Goal: Information Seeking & Learning: Learn about a topic

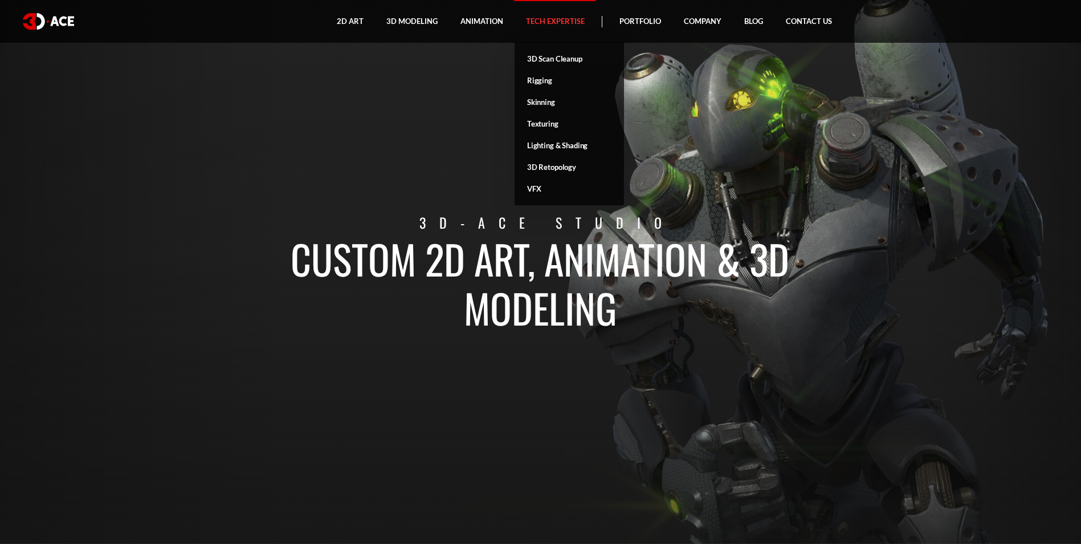
click at [561, 26] on link "Tech Expertise" at bounding box center [555, 21] width 81 height 43
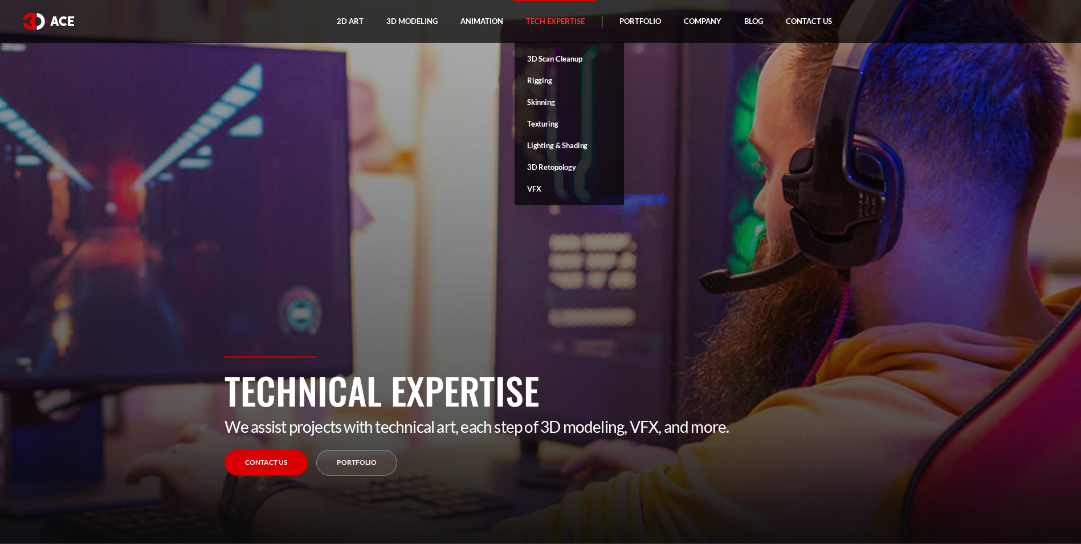
click at [545, 19] on link "Tech Expertise" at bounding box center [555, 21] width 81 height 43
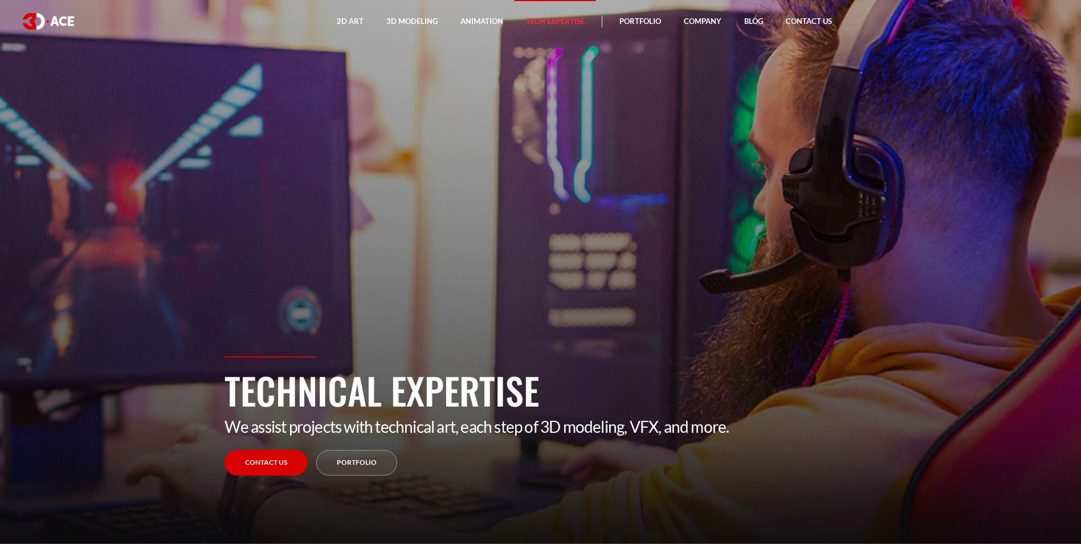
click at [410, 194] on section "Technical Expertise We assist projects with technical art, each step of 3D mode…" at bounding box center [540, 272] width 1081 height 544
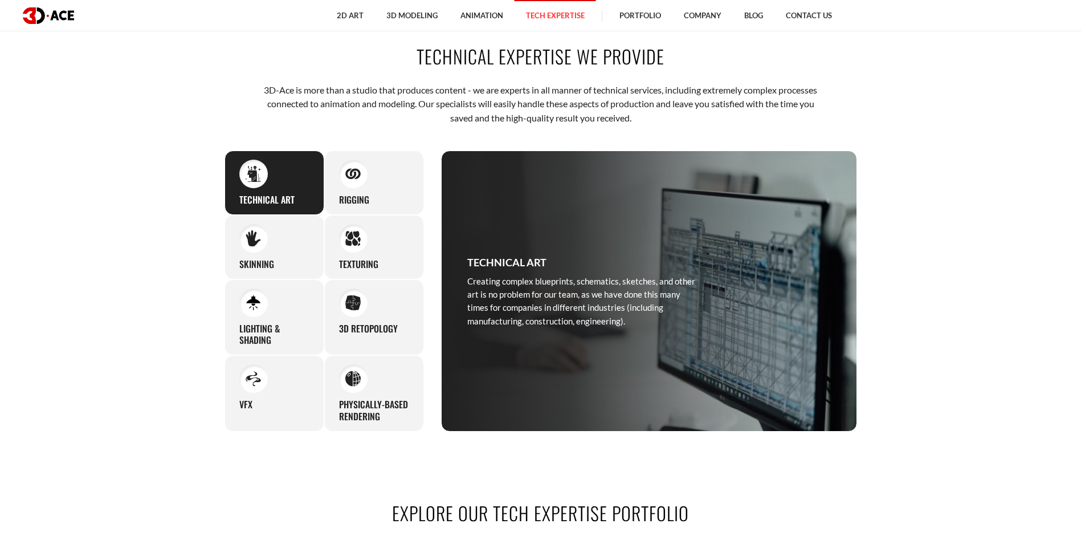
scroll to position [570, 0]
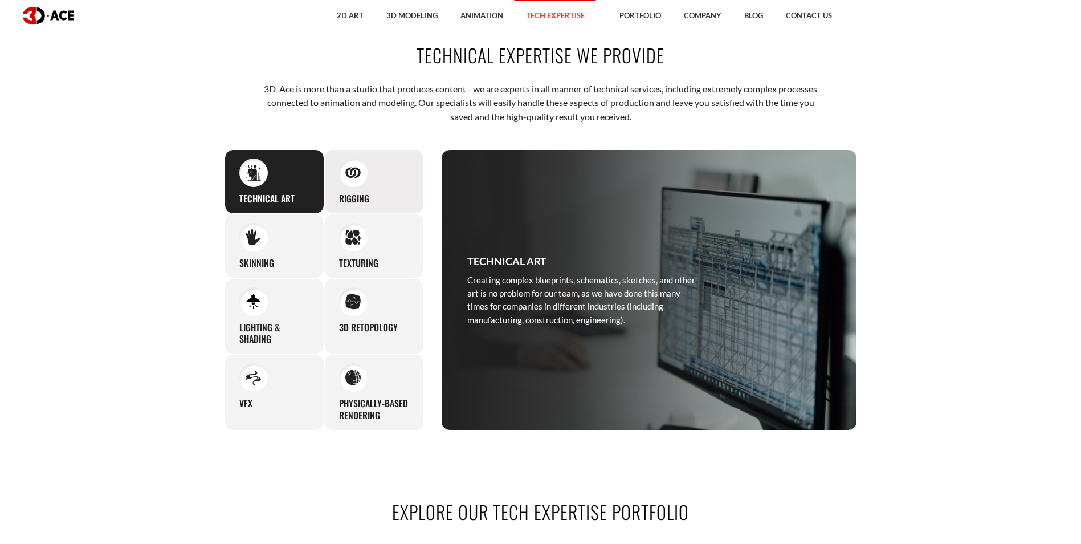
click at [382, 201] on div "Rigging Whether you need to animate human characters or other creatures/beings,…" at bounding box center [374, 181] width 100 height 64
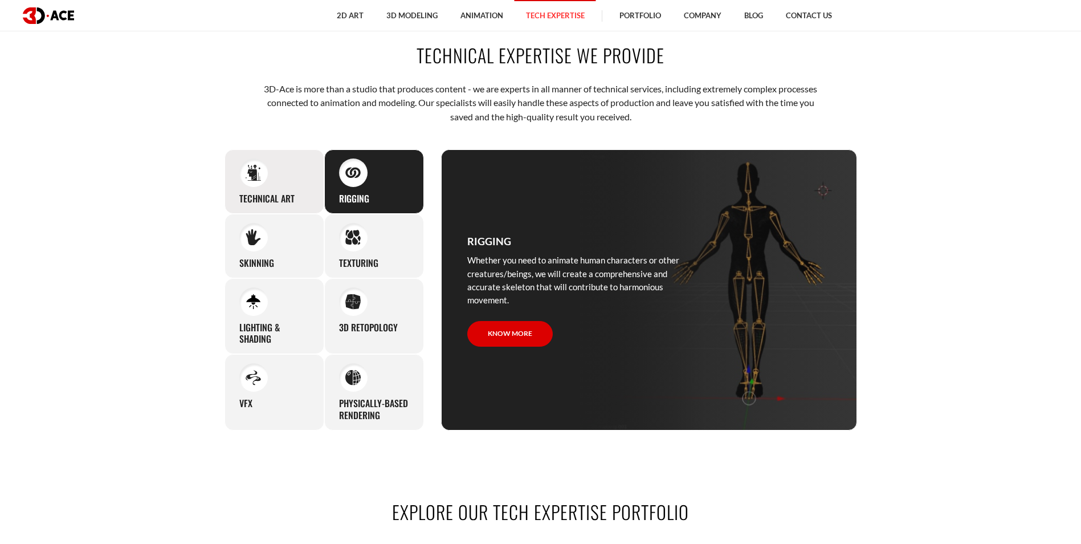
click at [275, 183] on div "Technical art Creating complex blueprints, schematics, sketches, and other art …" at bounding box center [275, 181] width 100 height 64
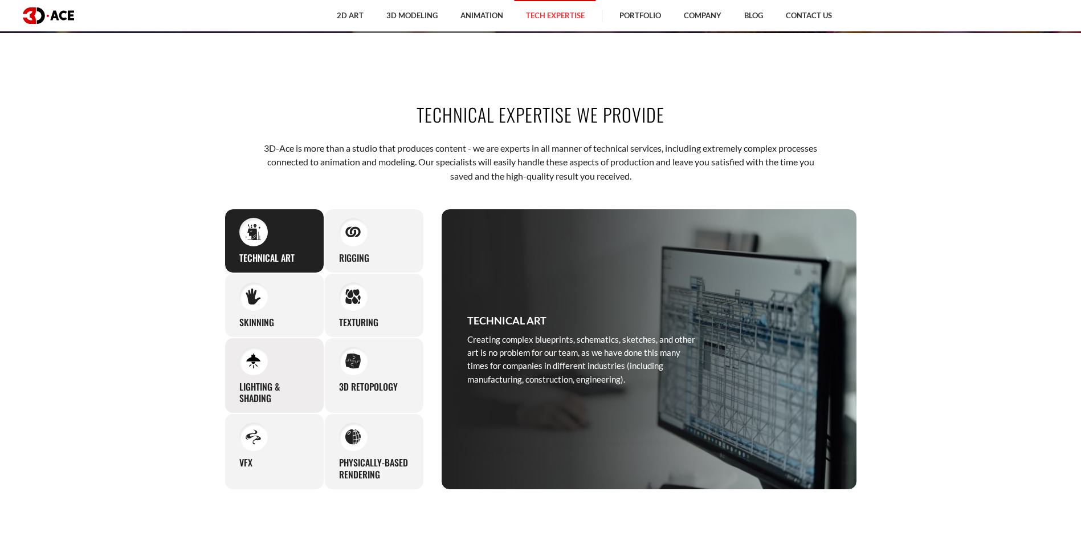
scroll to position [513, 0]
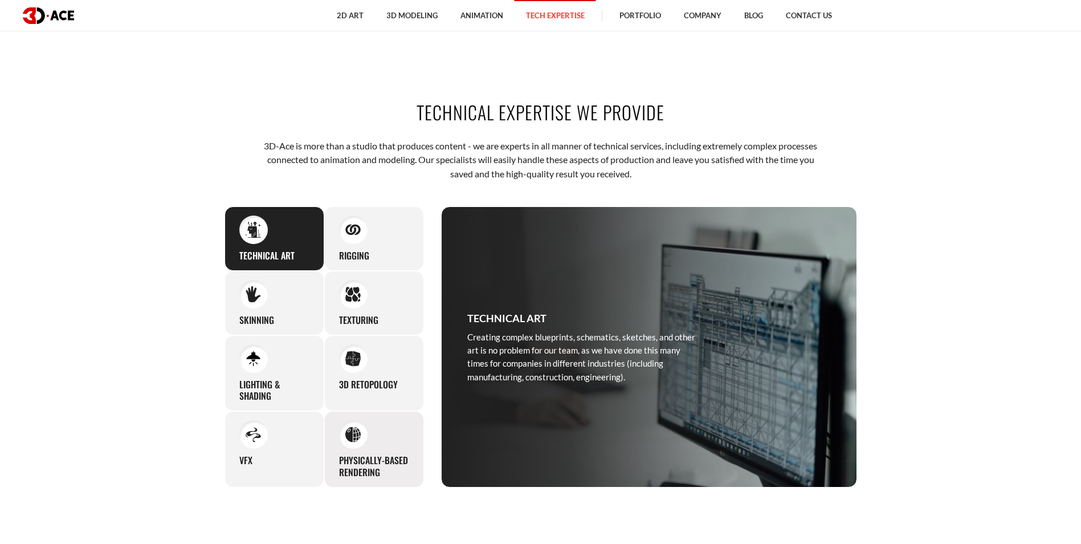
click at [351, 464] on h3 "Physically-based rendering" at bounding box center [374, 466] width 70 height 24
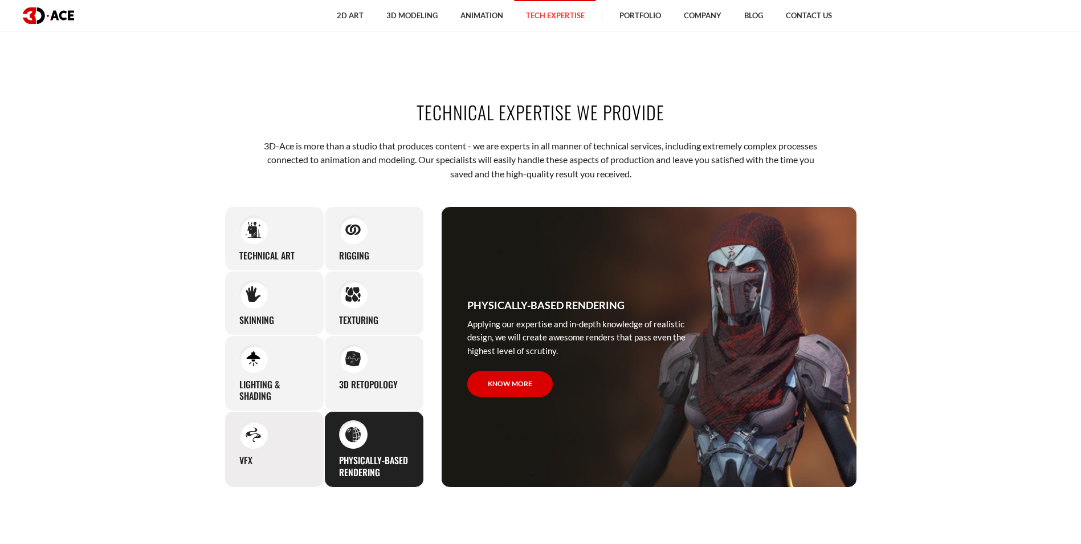
drag, startPoint x: 279, startPoint y: 469, endPoint x: 275, endPoint y: 434, distance: 35.0
click at [279, 468] on div "VFX Being oriented on creating outstanding content for our clients, we offer vi…" at bounding box center [275, 449] width 100 height 76
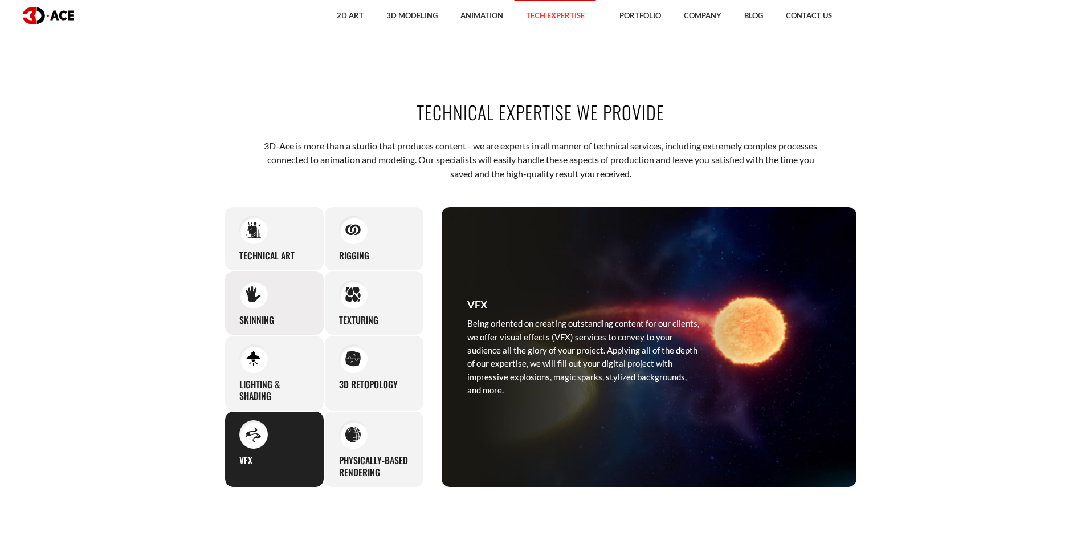
click at [279, 275] on div "Skinning We put great care into skinning even the smallest characters, and the …" at bounding box center [275, 303] width 100 height 64
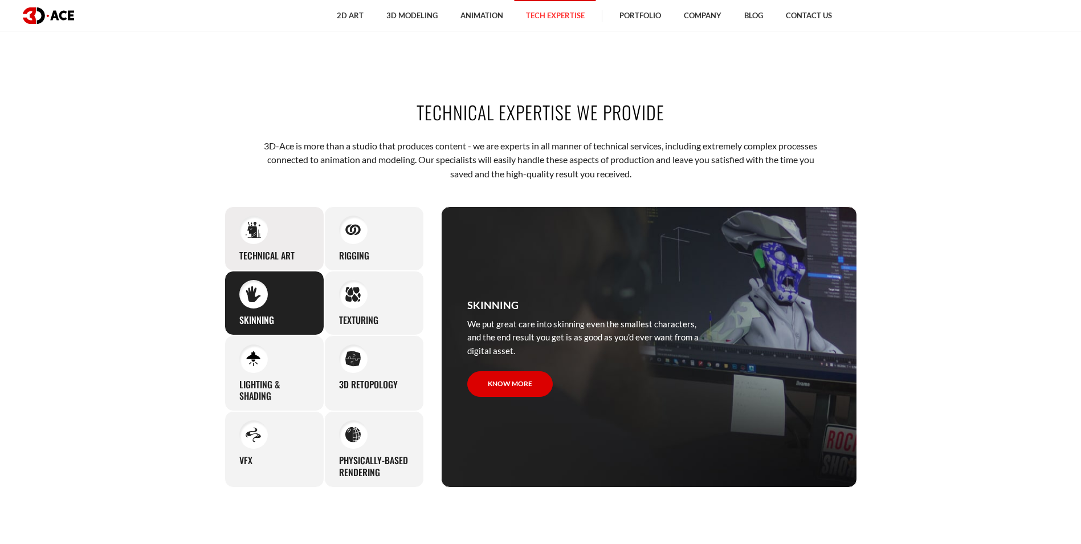
click at [286, 254] on h3 "Technical art" at bounding box center [266, 256] width 55 height 12
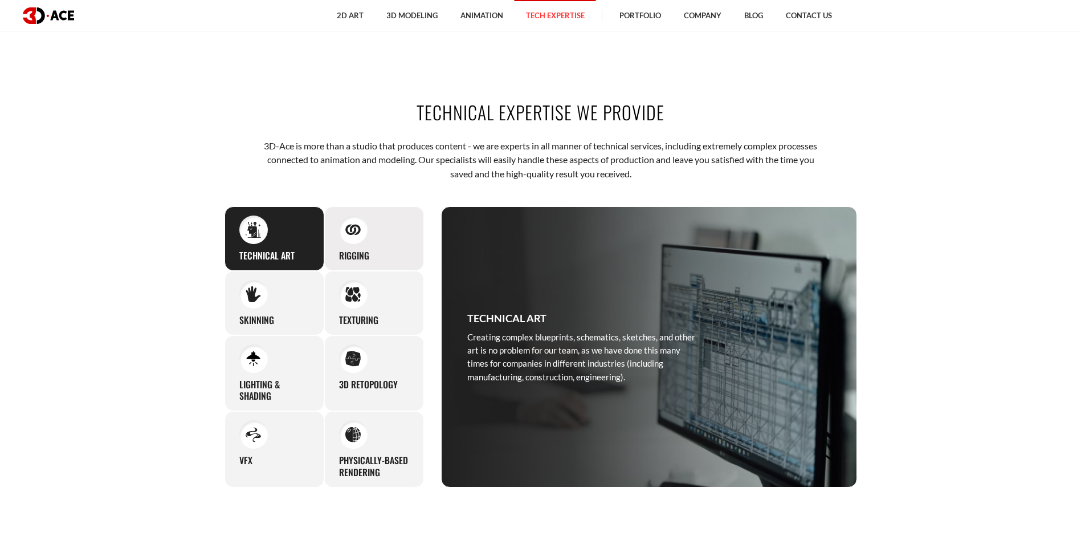
click at [355, 251] on h3 "Rigging" at bounding box center [354, 256] width 30 height 12
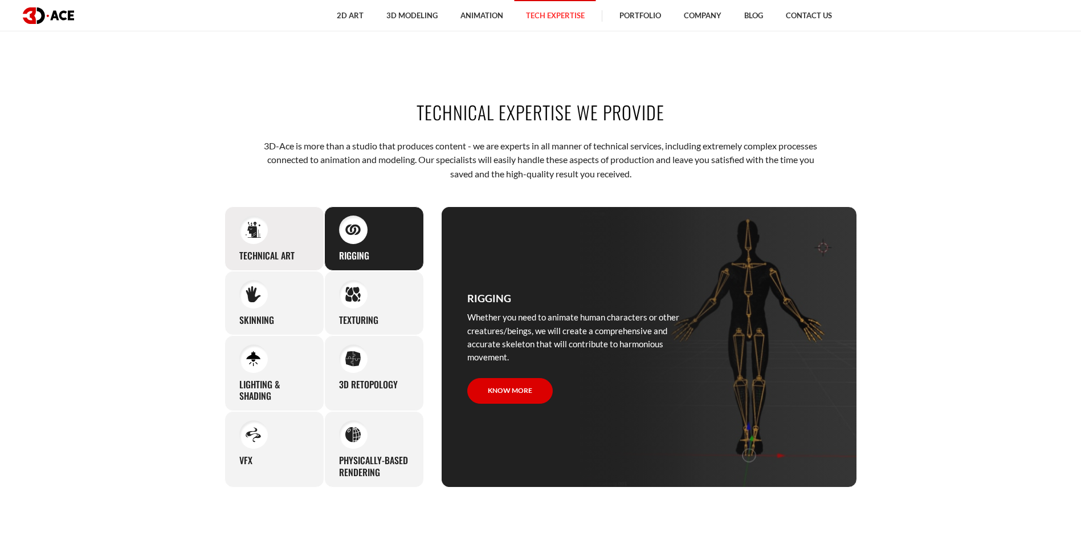
click at [289, 250] on h3 "Technical art" at bounding box center [266, 256] width 55 height 12
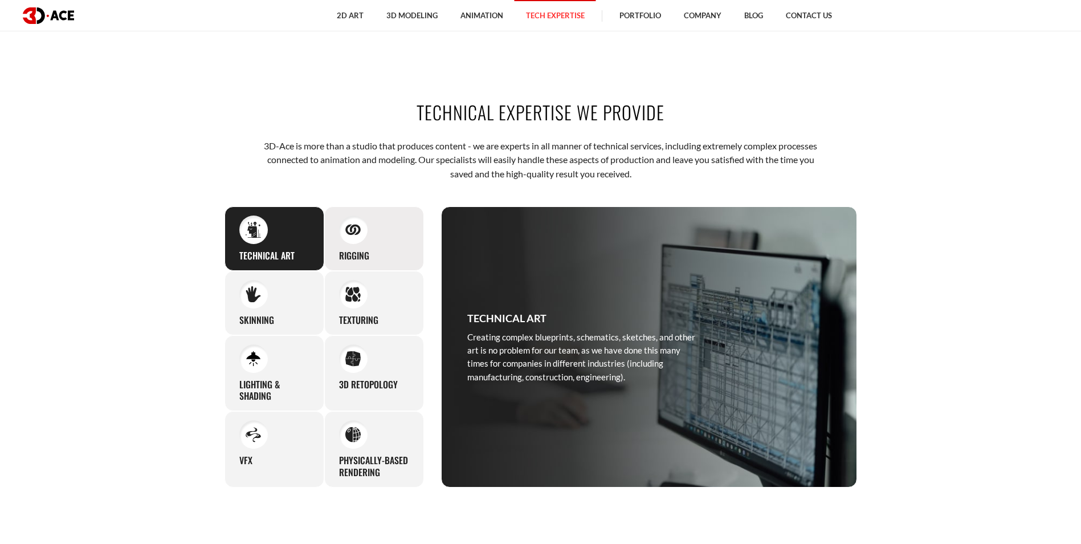
click at [374, 245] on div "Rigging Whether you need to animate human characters or other creatures/beings,…" at bounding box center [374, 238] width 100 height 64
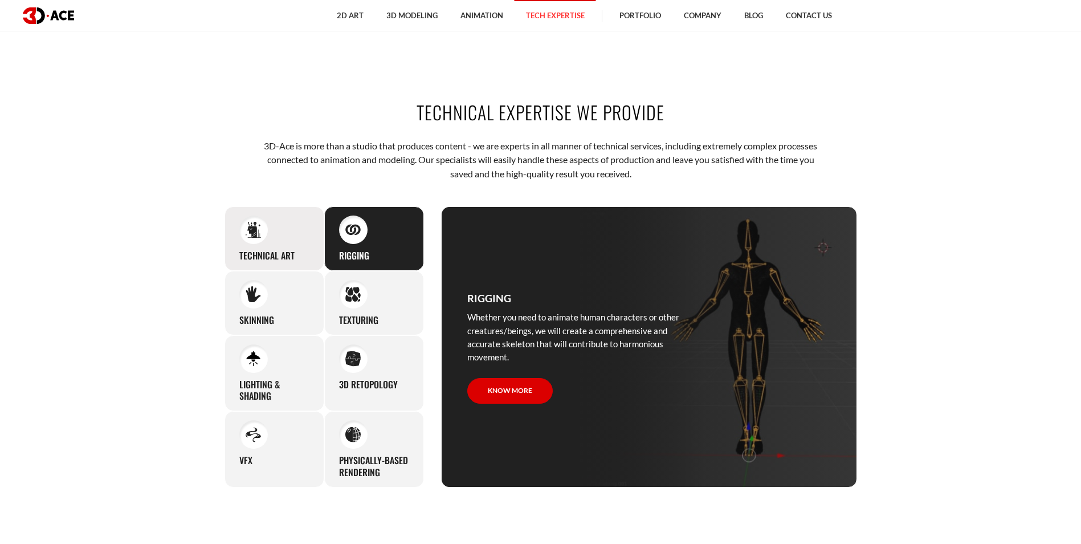
click at [316, 231] on div "Technical art Creating complex blueprints, schematics, sketches, and other art …" at bounding box center [275, 238] width 100 height 64
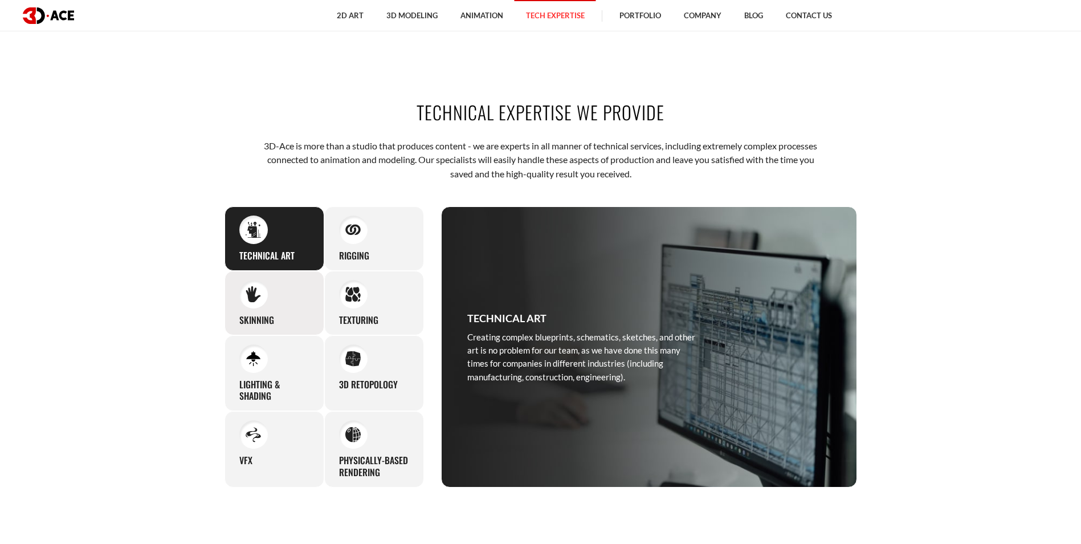
click at [297, 286] on div "Skinning We put great care into skinning even the smallest characters, and the …" at bounding box center [275, 303] width 100 height 64
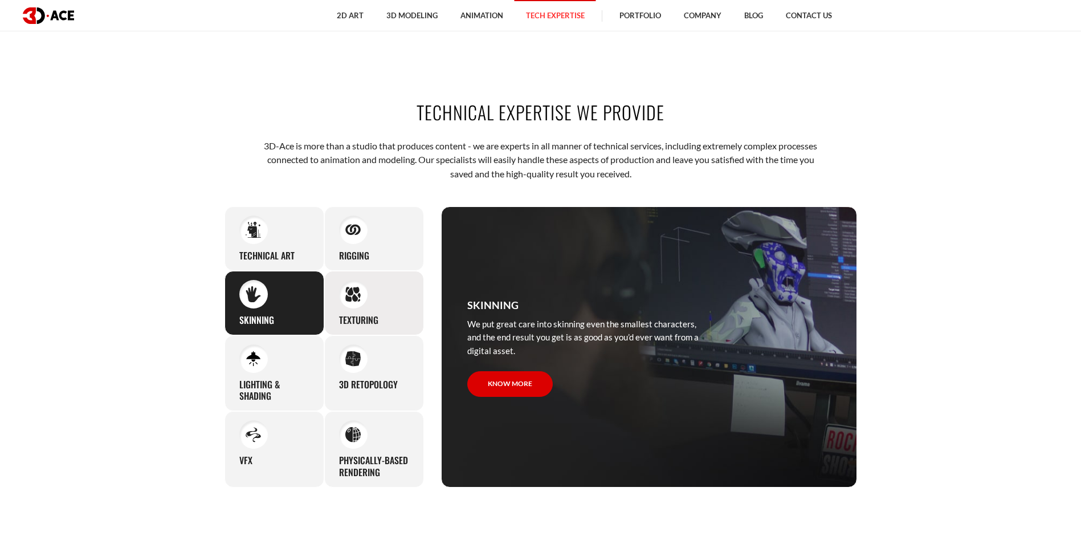
click at [372, 305] on div "Texturing Our team can accommodate a wide range of texturing needs, going for s…" at bounding box center [374, 303] width 100 height 64
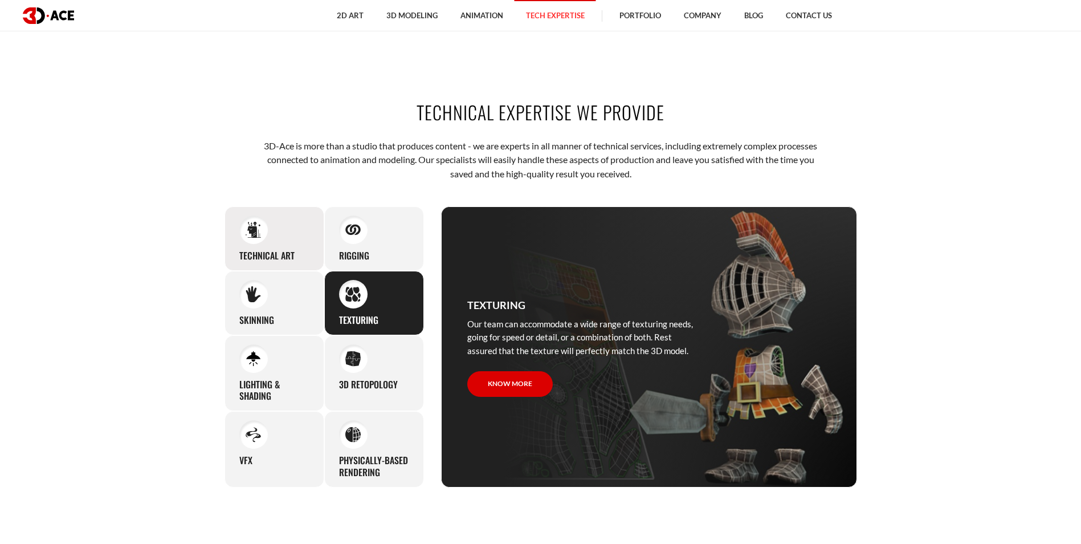
click at [296, 242] on div "Technical art Creating complex blueprints, schematics, sketches, and other art …" at bounding box center [275, 238] width 100 height 64
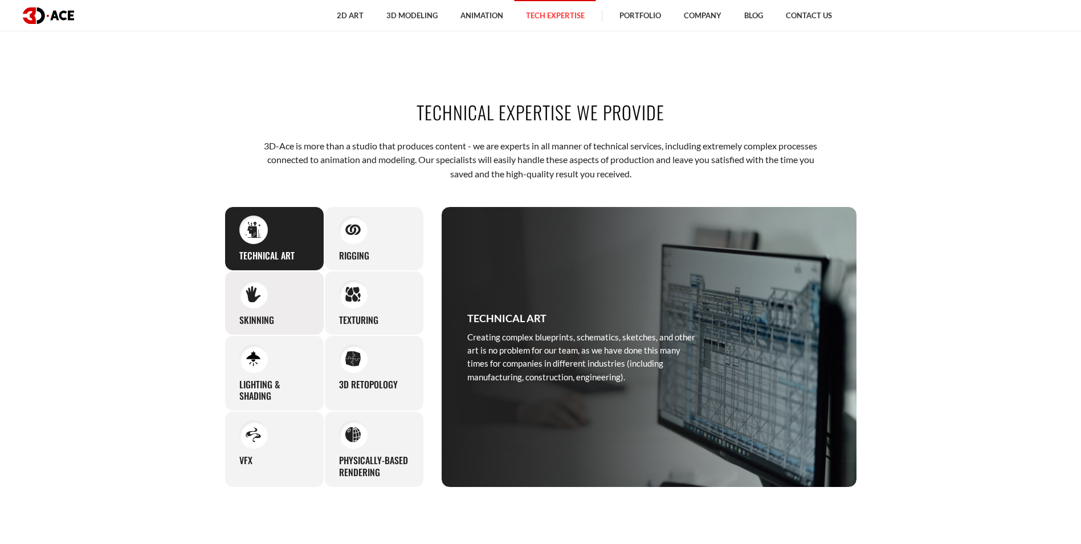
click at [298, 308] on div "Skinning We put great care into skinning even the smallest characters, and the …" at bounding box center [275, 303] width 100 height 64
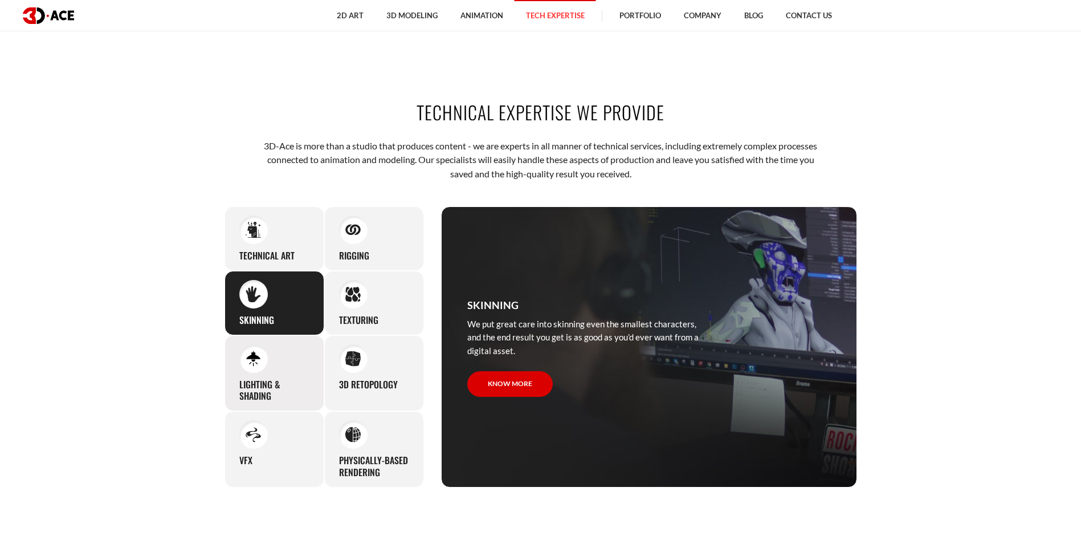
click at [292, 380] on h3 "Lighting & Shading" at bounding box center [274, 390] width 70 height 24
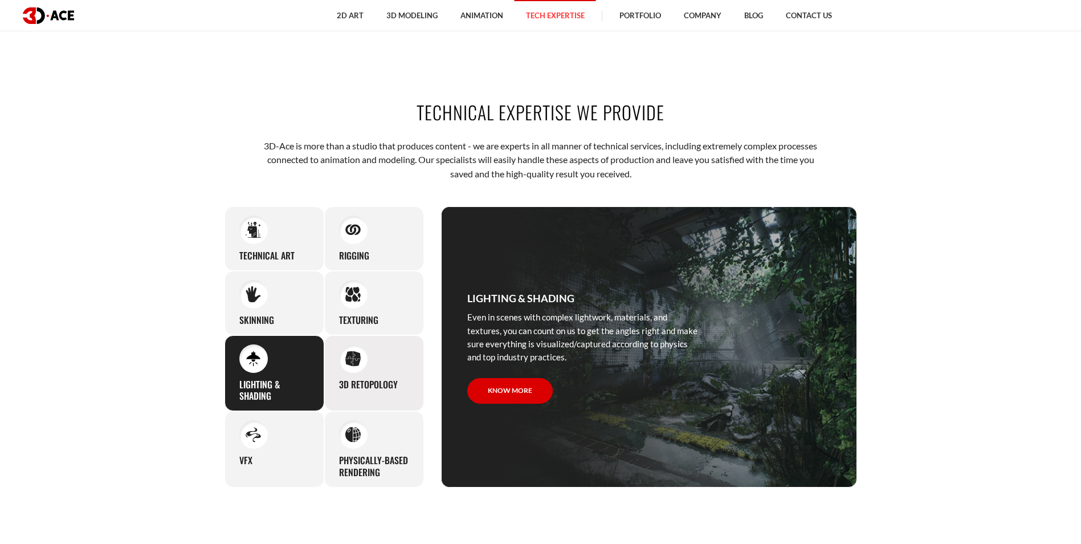
click at [354, 395] on div "3D Retopology No 3D model is beyond help, and we will be happy to clean up even…" at bounding box center [374, 373] width 100 height 76
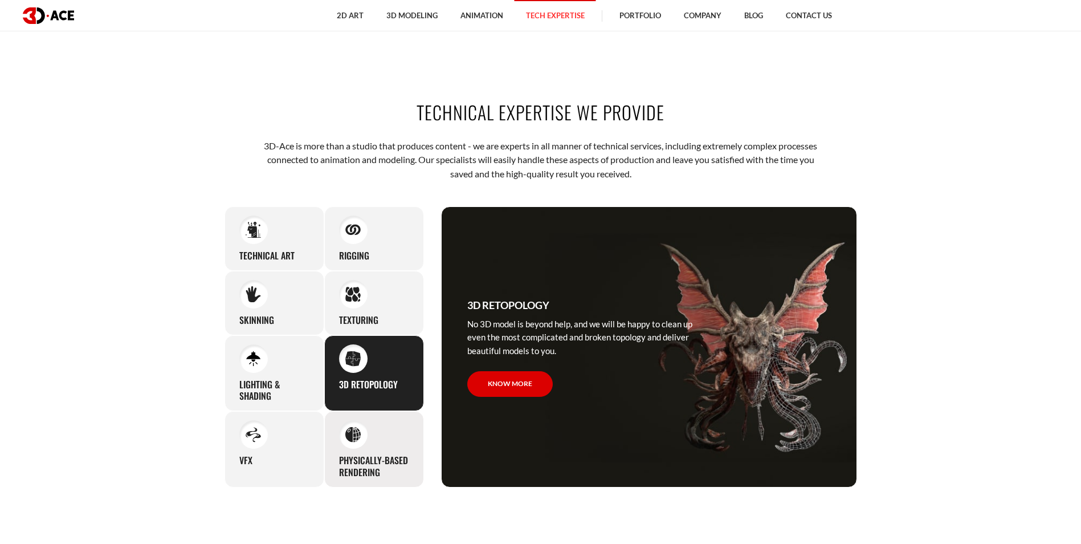
drag, startPoint x: 355, startPoint y: 441, endPoint x: 341, endPoint y: 442, distance: 13.7
click at [354, 443] on div at bounding box center [353, 434] width 28 height 28
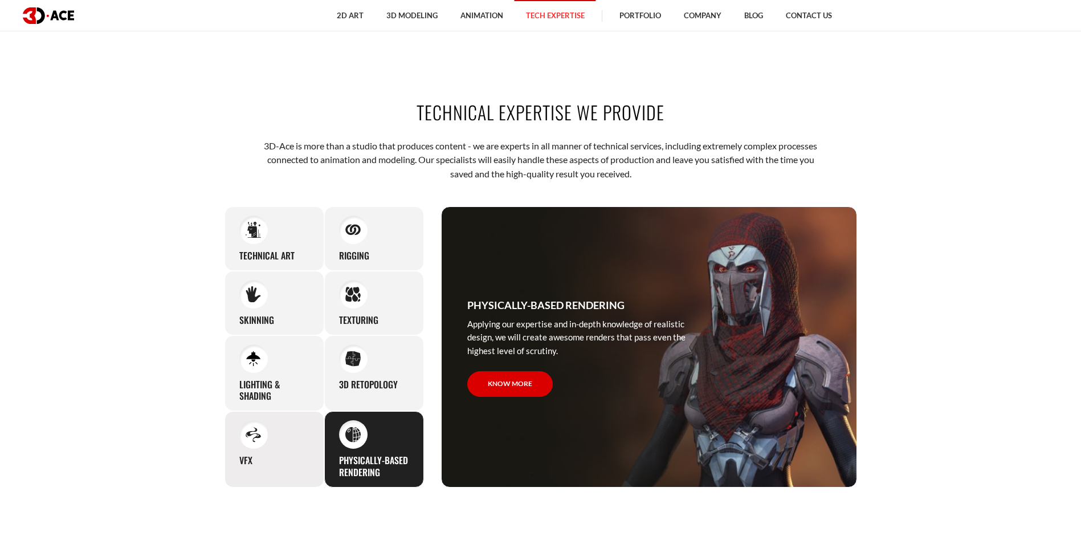
click at [287, 460] on div "VFX Being oriented on creating outstanding content for our clients, we offer vi…" at bounding box center [275, 449] width 100 height 76
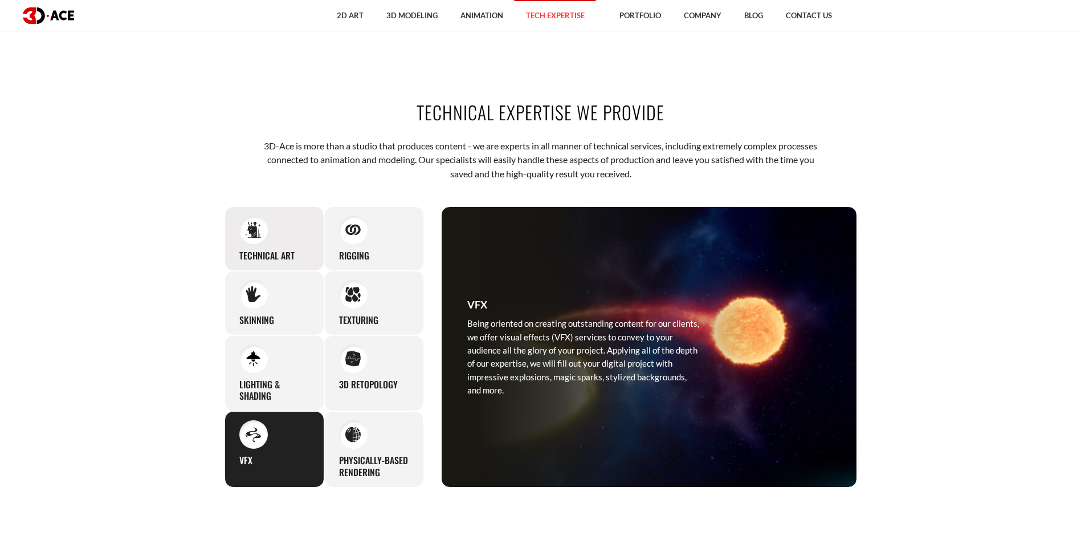
click at [294, 247] on div "Technical art Creating complex blueprints, schematics, sketches, and other art …" at bounding box center [275, 238] width 100 height 64
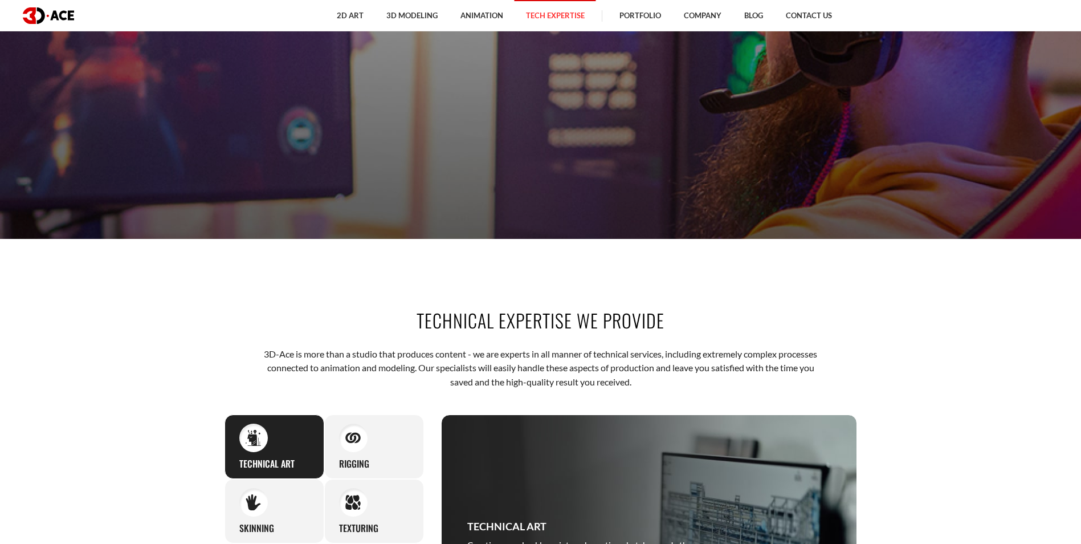
scroll to position [342, 0]
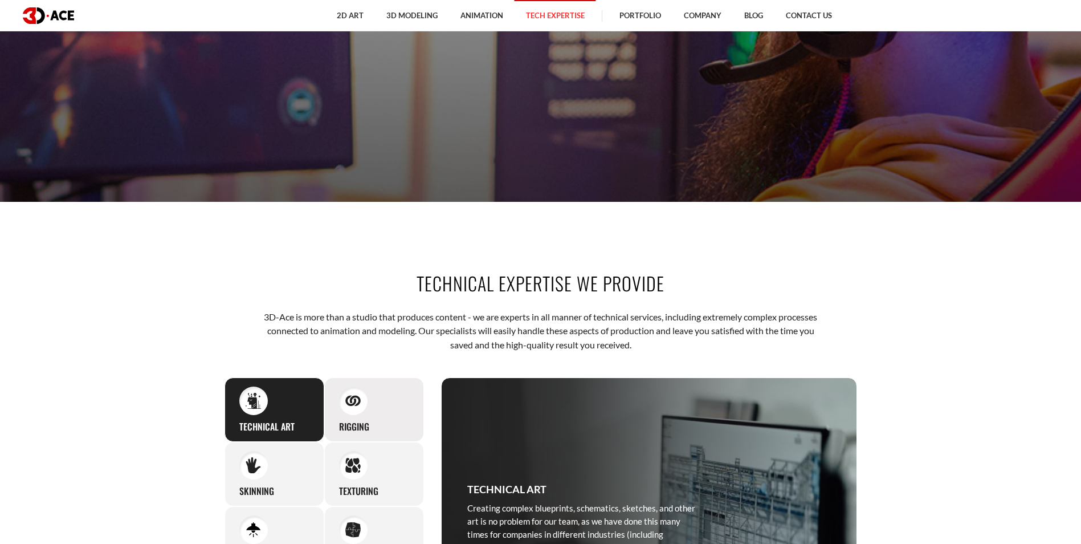
click at [362, 399] on div at bounding box center [353, 400] width 28 height 28
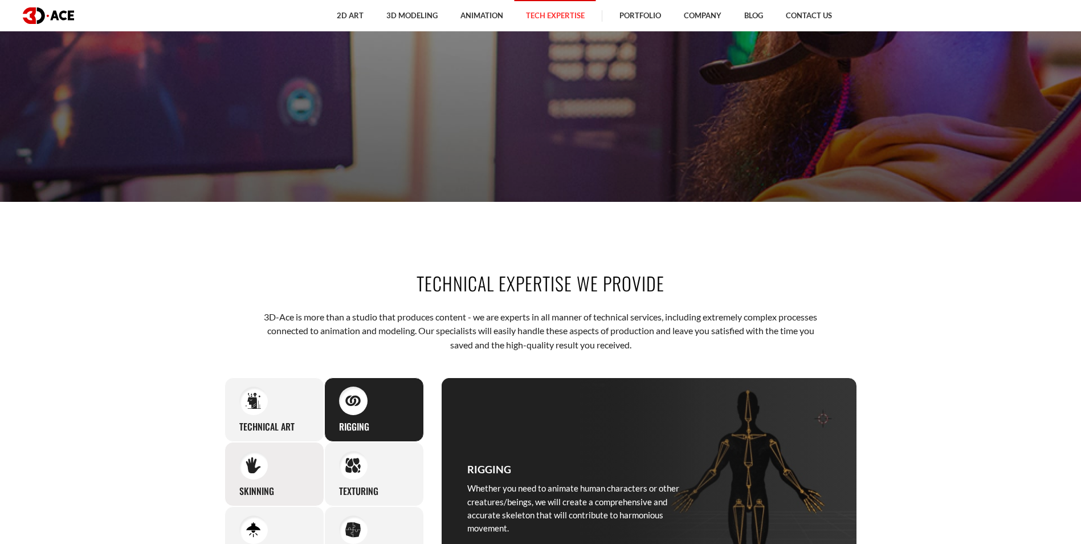
click at [300, 456] on div "Skinning We put great care into skinning even the smallest characters, and the …" at bounding box center [275, 474] width 100 height 64
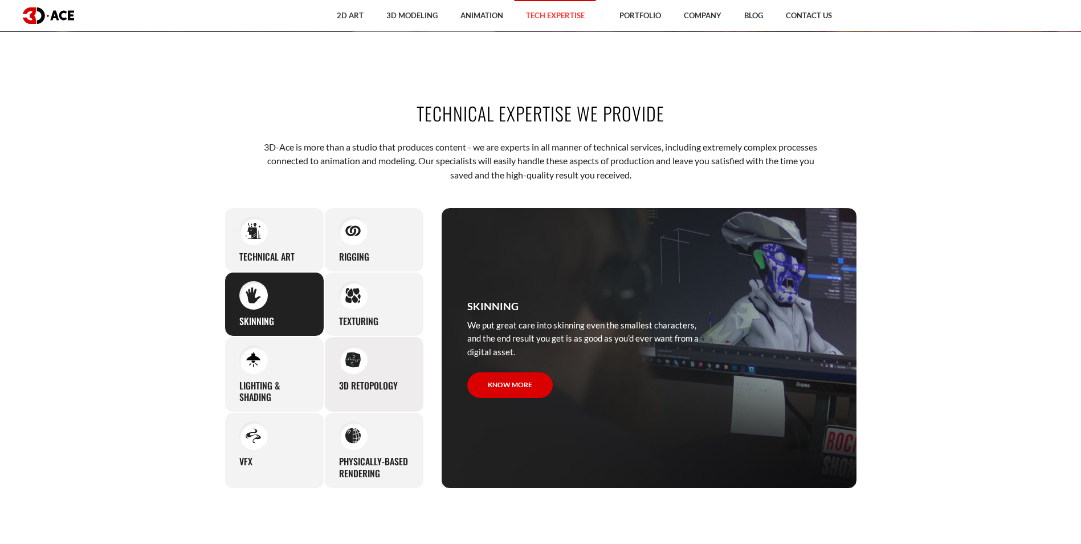
scroll to position [513, 0]
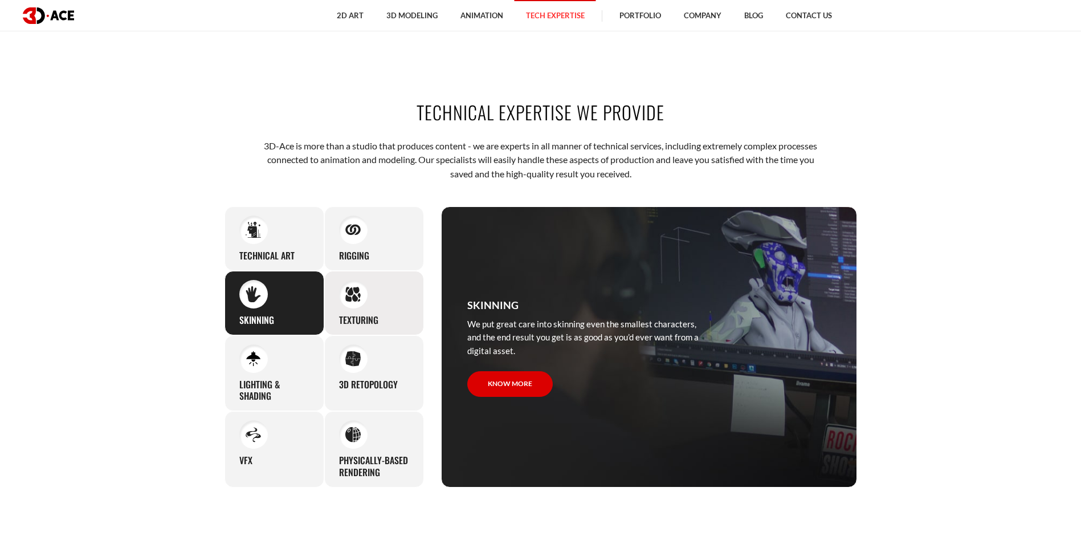
click at [353, 311] on div "Texturing Our team can accommodate a wide range of texturing needs, going for s…" at bounding box center [374, 303] width 100 height 64
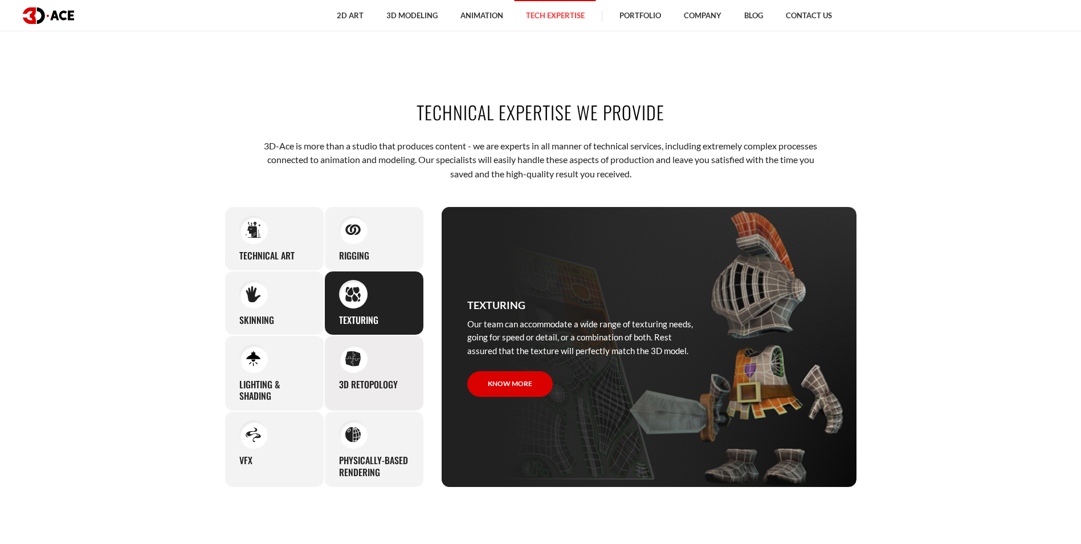
click at [361, 383] on h3 "3D Retopology" at bounding box center [368, 384] width 59 height 12
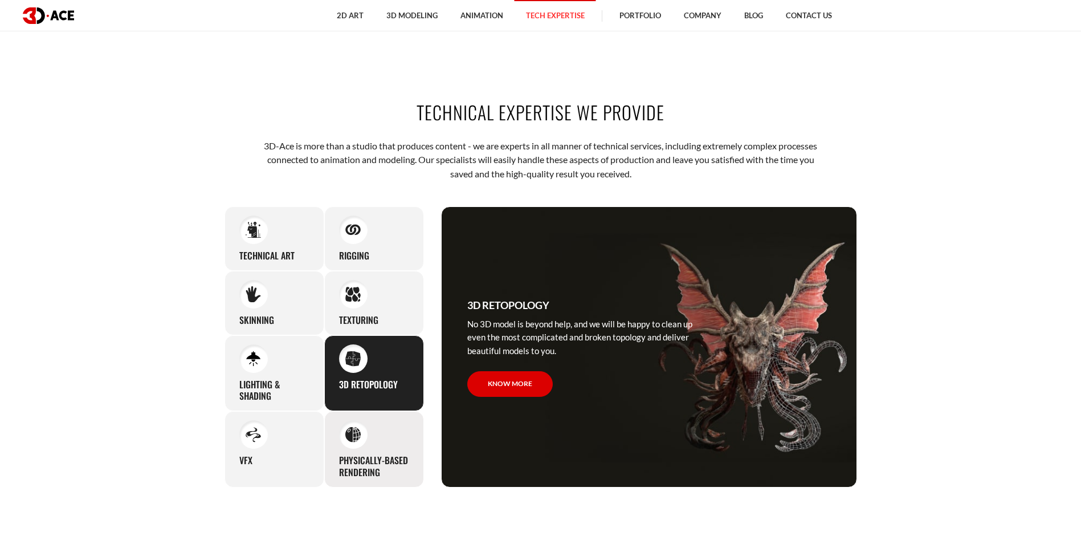
click at [360, 438] on img at bounding box center [352, 434] width 15 height 15
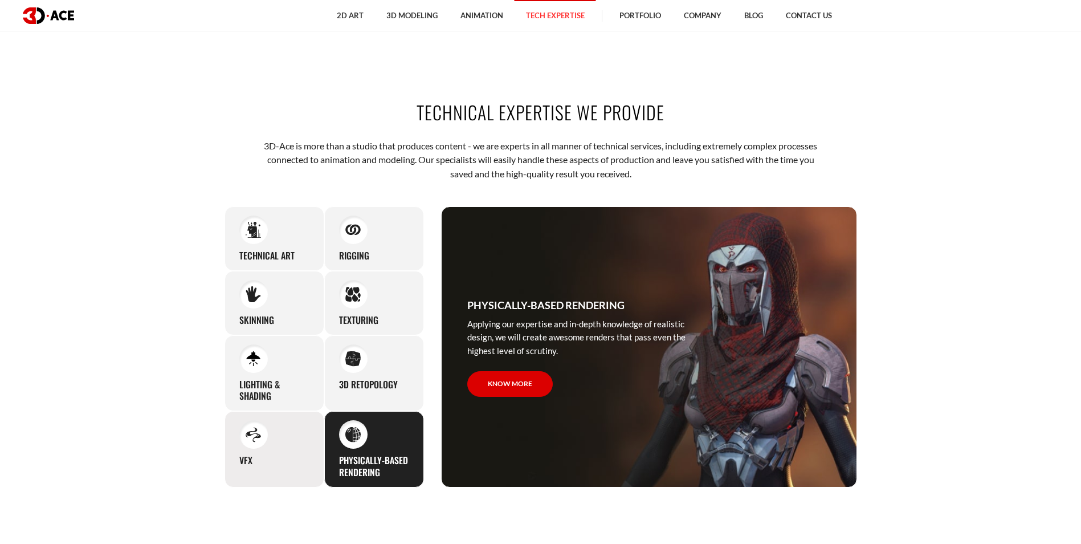
click at [280, 452] on div "VFX Being oriented on creating outstanding content for our clients, we offer vi…" at bounding box center [275, 449] width 100 height 76
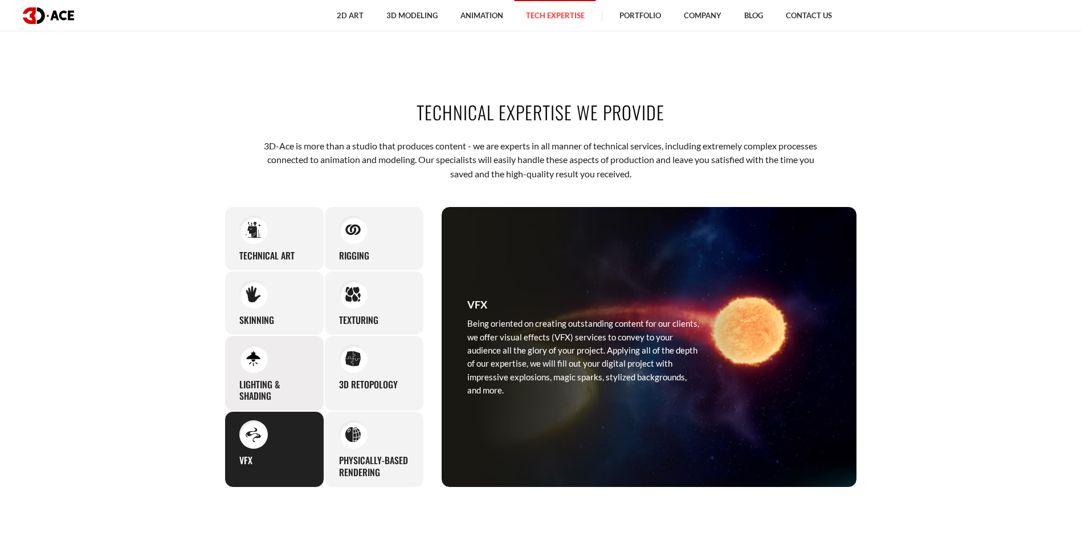
click at [255, 387] on h3 "Lighting & Shading" at bounding box center [274, 390] width 70 height 24
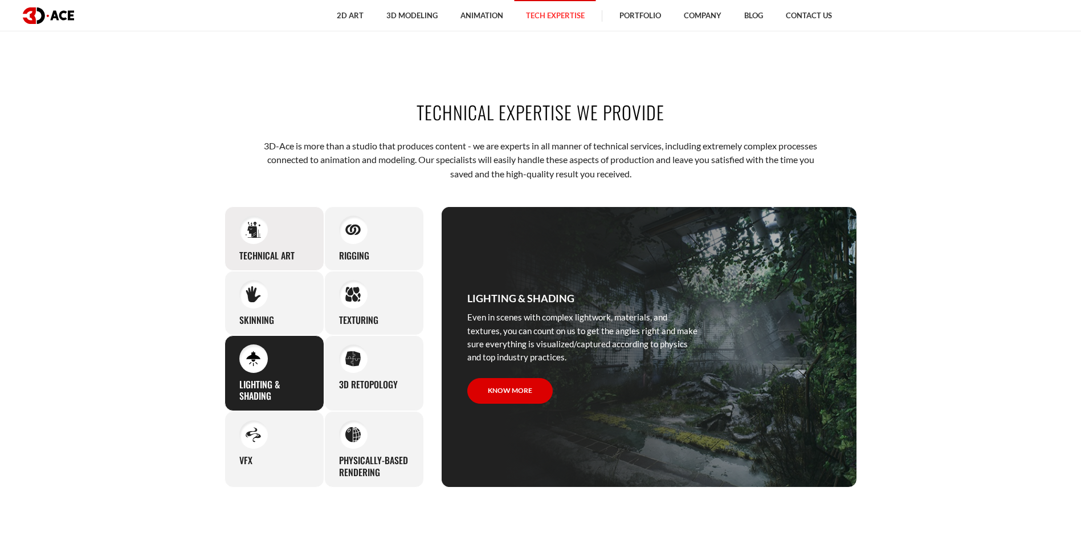
click at [269, 255] on h3 "Technical art" at bounding box center [266, 256] width 55 height 12
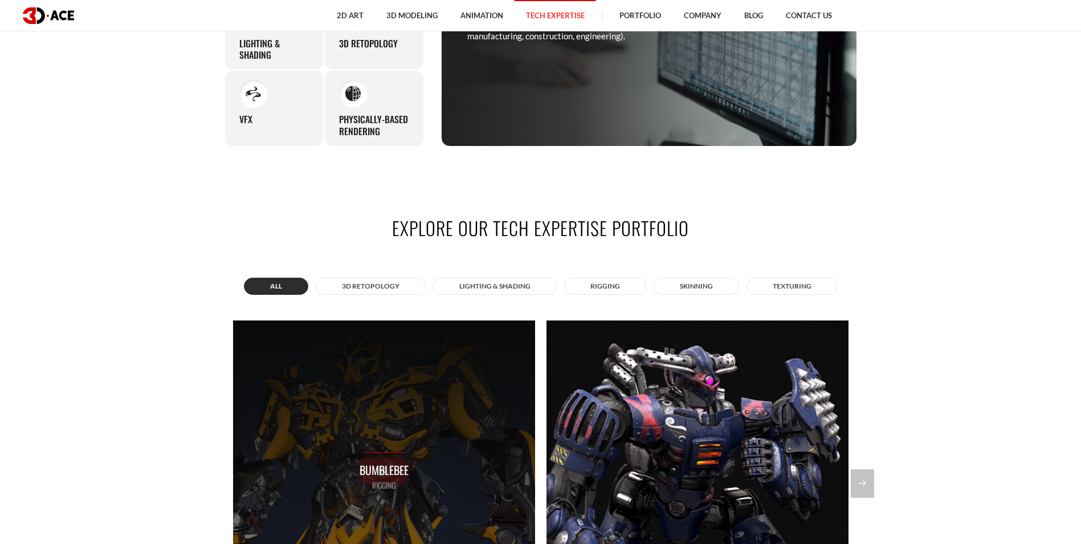
scroll to position [912, 0]
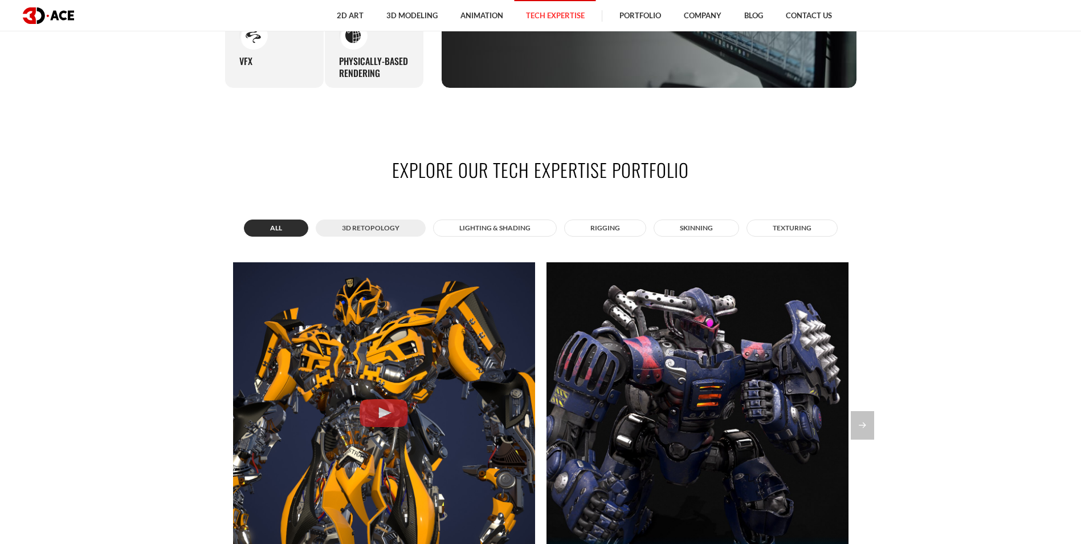
click at [398, 232] on button "3D Retopology" at bounding box center [371, 227] width 110 height 17
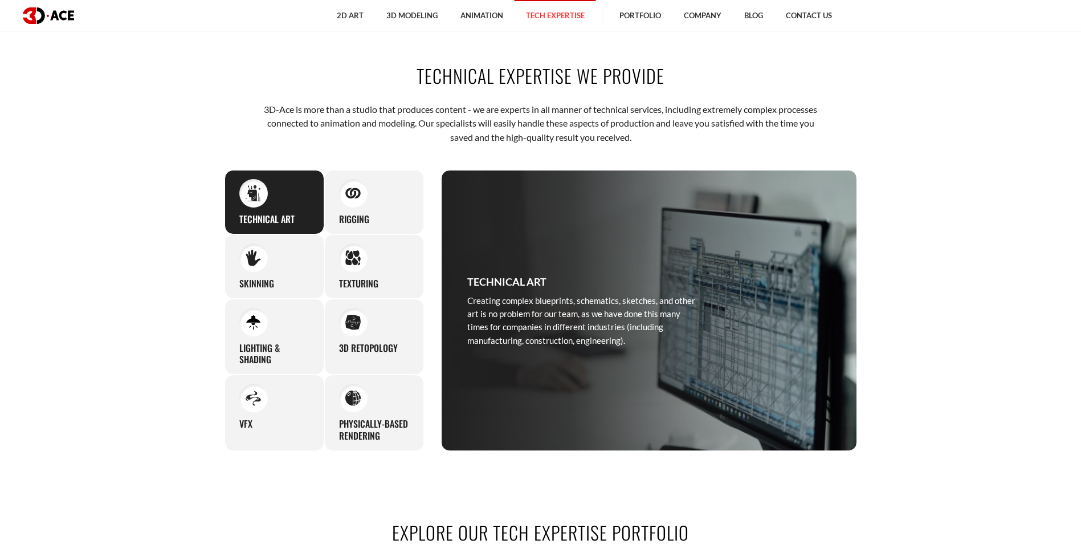
scroll to position [570, 0]
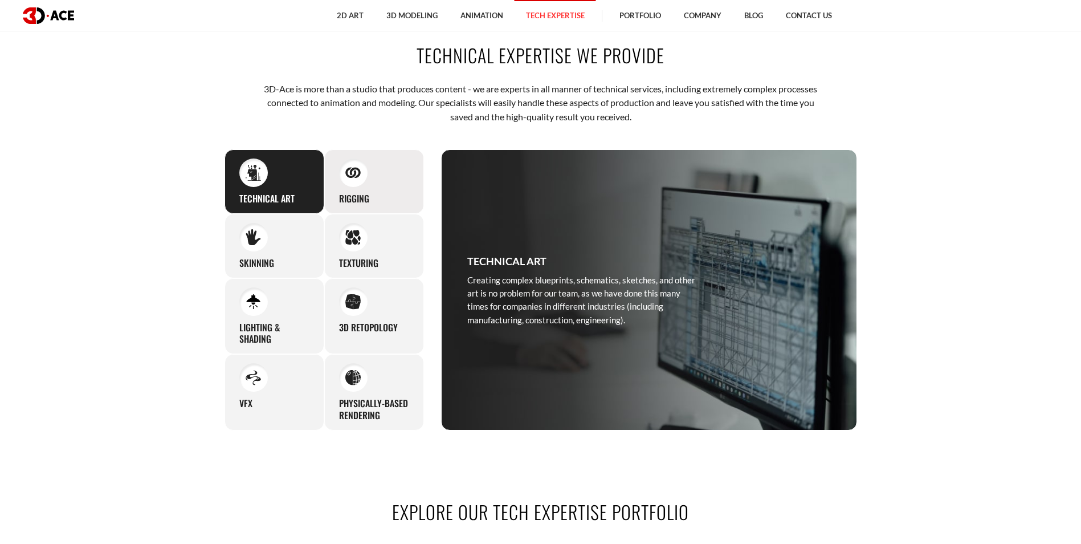
click at [388, 173] on div "Rigging Whether you need to animate human characters or other creatures/beings,…" at bounding box center [374, 181] width 100 height 64
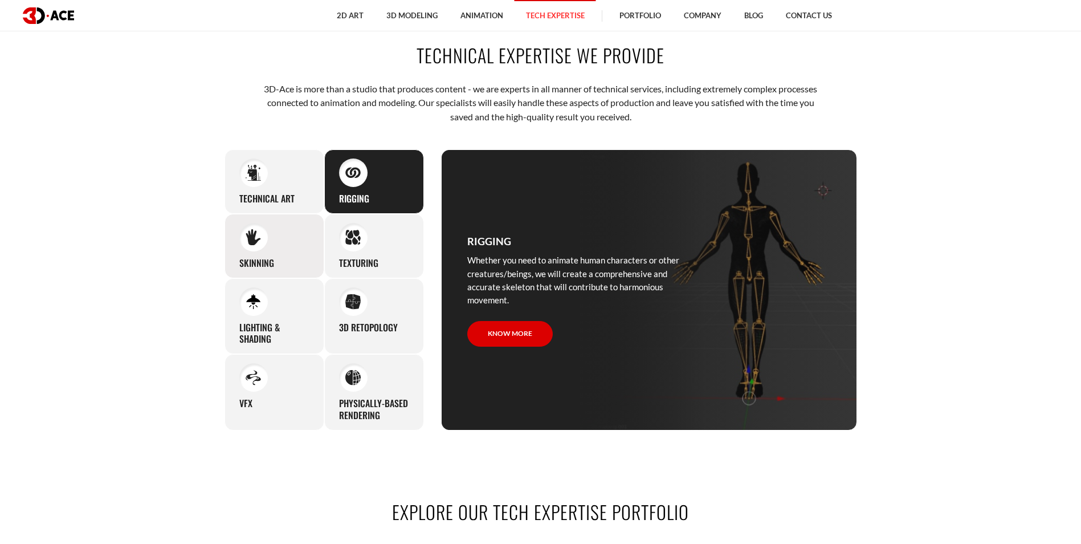
click at [283, 257] on div "Skinning We put great care into skinning even the smallest characters, and the …" at bounding box center [275, 246] width 100 height 64
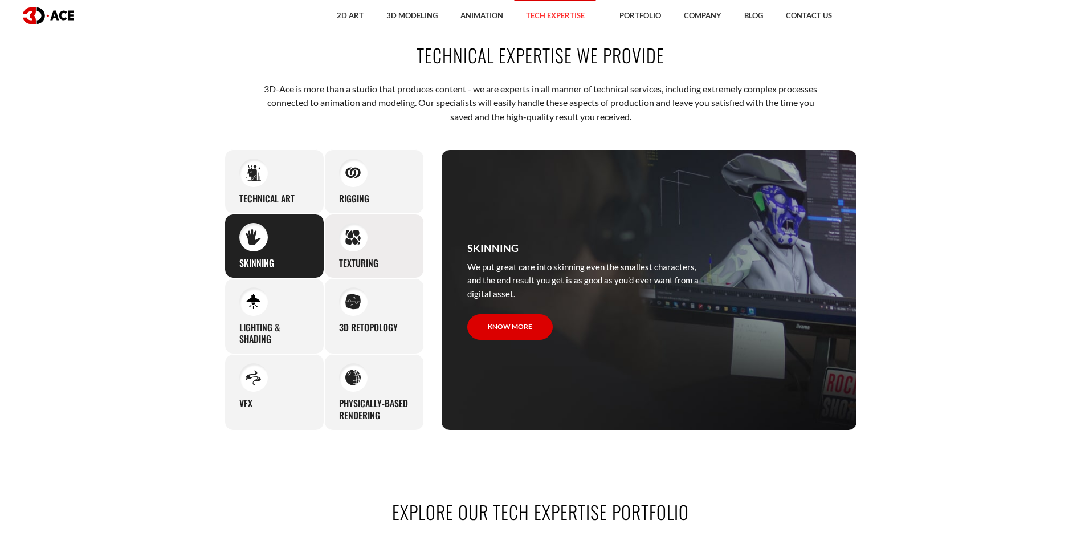
click at [409, 260] on div "Texturing Our team can accommodate a wide range of texturing needs, going for s…" at bounding box center [374, 246] width 100 height 64
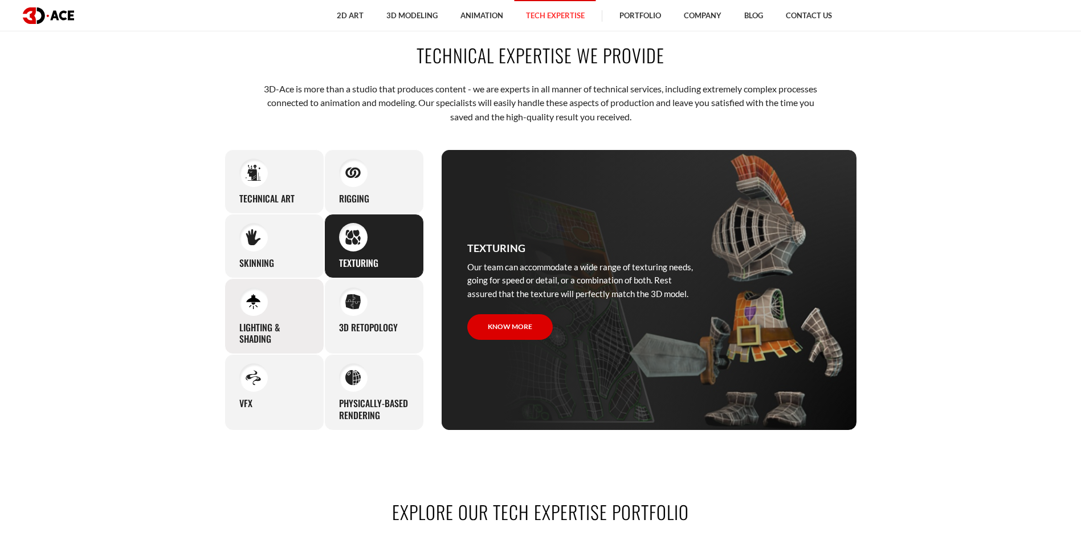
click at [298, 315] on div "Lighting & Shading Even in scenes with complex lightwork, materials, and textur…" at bounding box center [275, 316] width 100 height 76
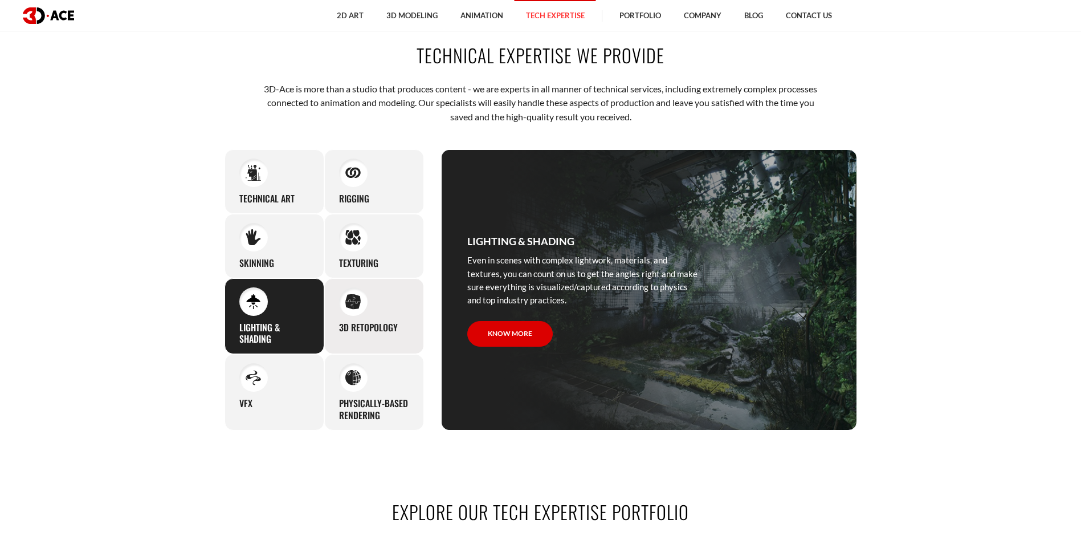
click at [371, 310] on div "3D Retopology No 3D model is beyond help, and we will be happy to clean up even…" at bounding box center [374, 316] width 100 height 76
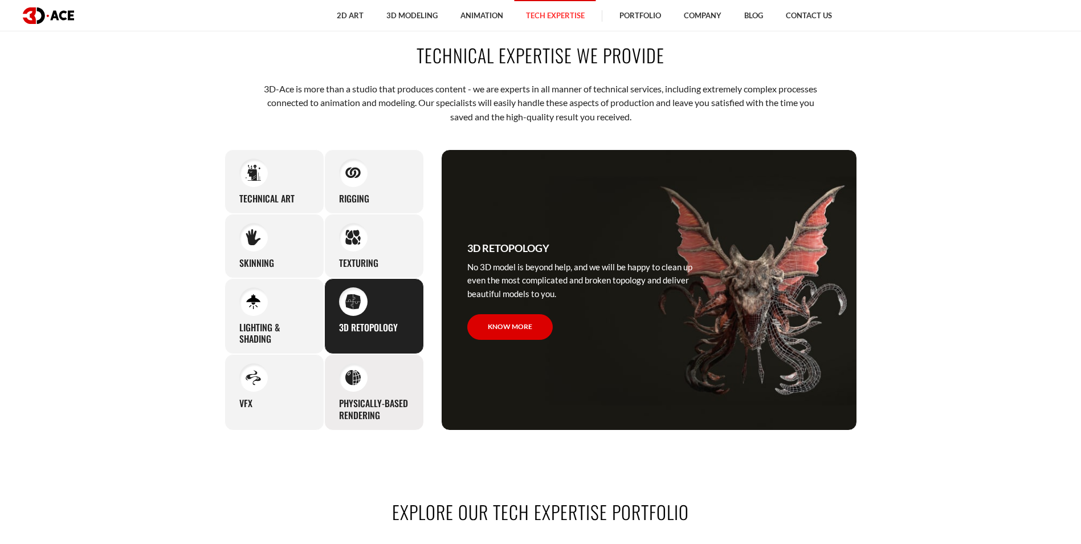
click at [368, 373] on div "Physically-based rendering Applying our expertise and in-depth knowledge of rea…" at bounding box center [374, 392] width 100 height 76
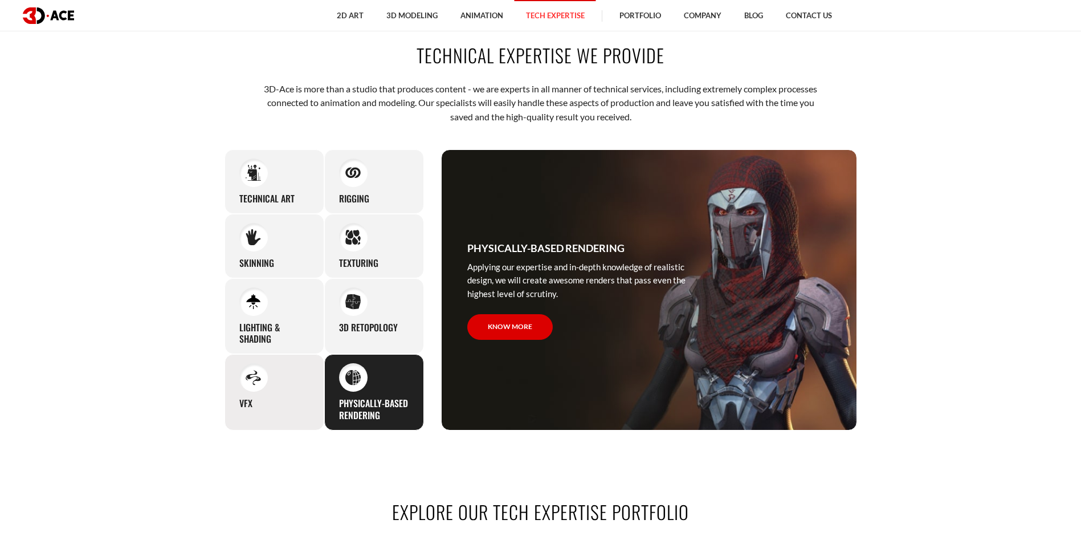
click at [288, 392] on div "VFX Being oriented on creating outstanding content for our clients, we offer vi…" at bounding box center [275, 392] width 100 height 76
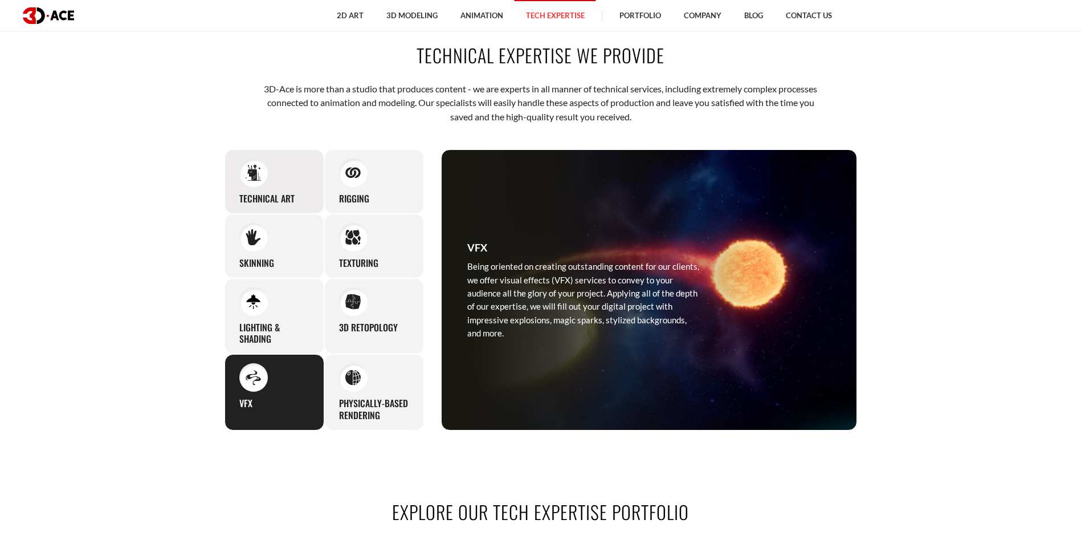
click at [290, 181] on div "Technical art Creating complex blueprints, schematics, sketches, and other art …" at bounding box center [275, 181] width 100 height 64
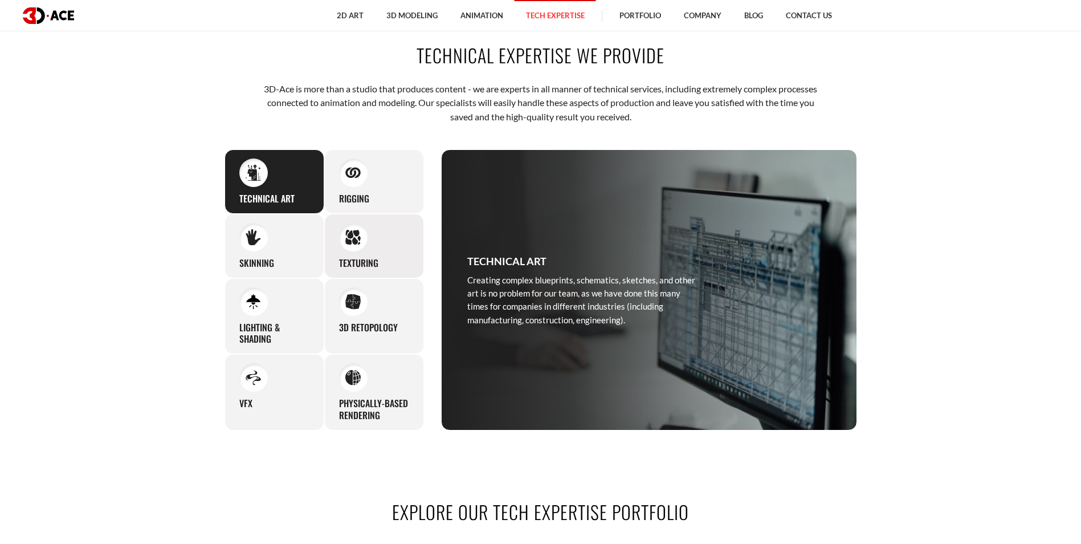
drag, startPoint x: 384, startPoint y: 189, endPoint x: 370, endPoint y: 231, distance: 44.9
click at [384, 189] on div "Rigging Whether you need to animate human characters or other creatures/beings,…" at bounding box center [374, 181] width 100 height 64
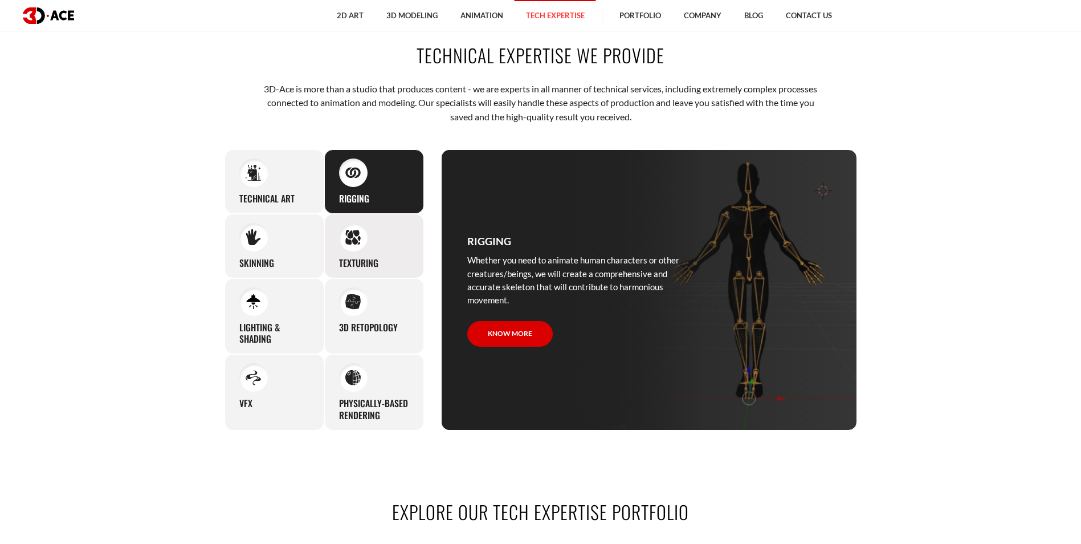
drag, startPoint x: 366, startPoint y: 269, endPoint x: 354, endPoint y: 264, distance: 12.8
click at [365, 269] on h3 "Texturing" at bounding box center [358, 263] width 39 height 12
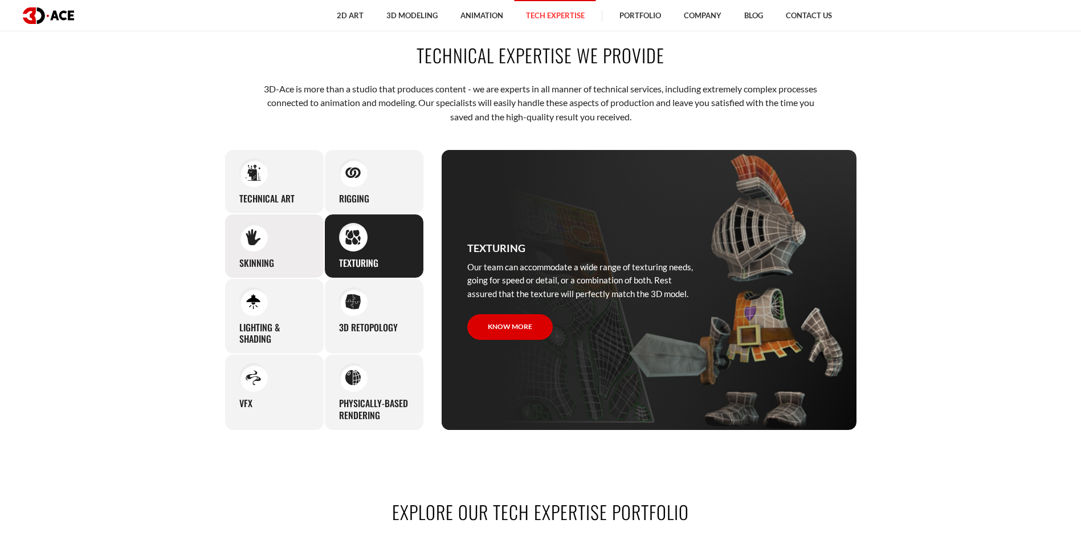
click at [283, 249] on div "Skinning We put great care into skinning even the smallest characters, and the …" at bounding box center [275, 246] width 100 height 64
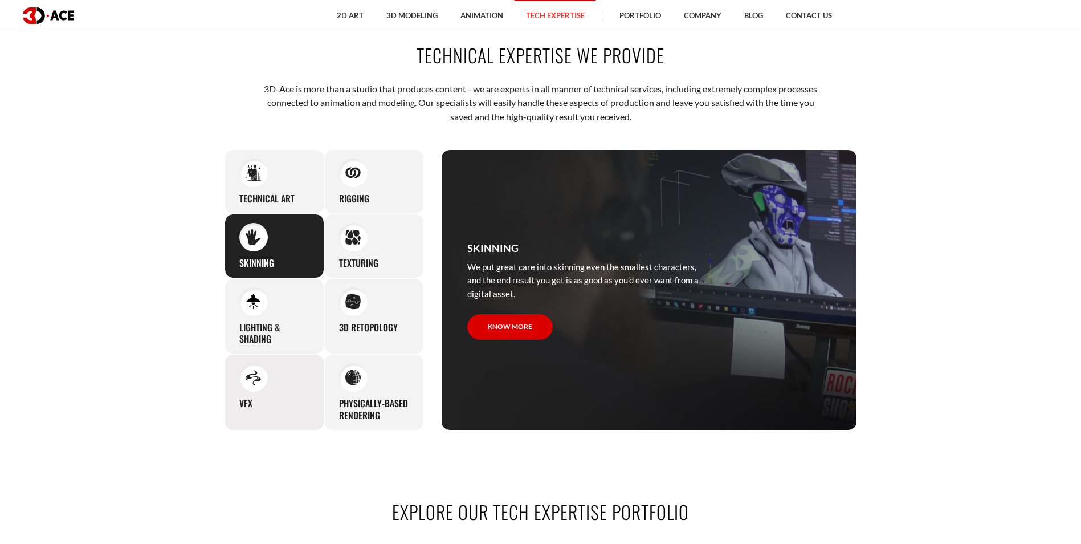
click at [276, 355] on div "VFX Being oriented on creating outstanding content for our clients, we offer vi…" at bounding box center [275, 392] width 100 height 76
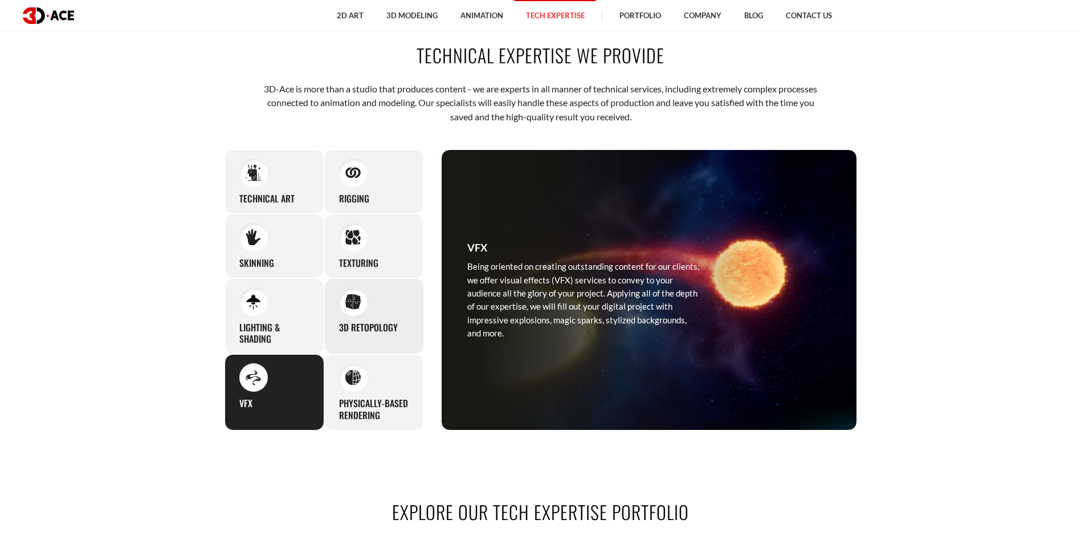
click at [344, 335] on div "3D Retopology No 3D model is beyond help, and we will be happy to clean up even…" at bounding box center [374, 316] width 100 height 76
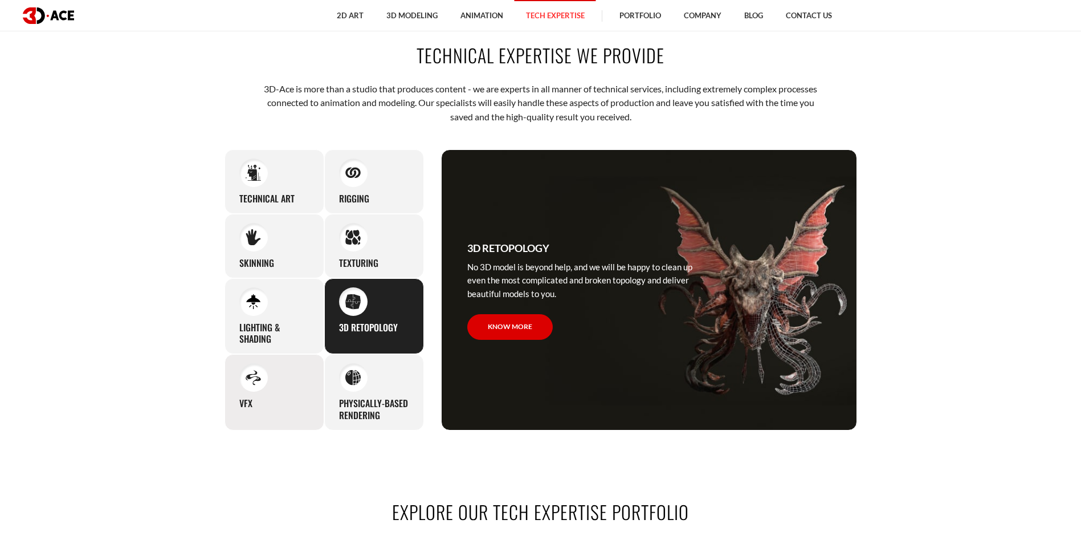
drag, startPoint x: 350, startPoint y: 403, endPoint x: 285, endPoint y: 392, distance: 66.5
click at [349, 403] on h3 "Physically-based rendering" at bounding box center [374, 409] width 70 height 24
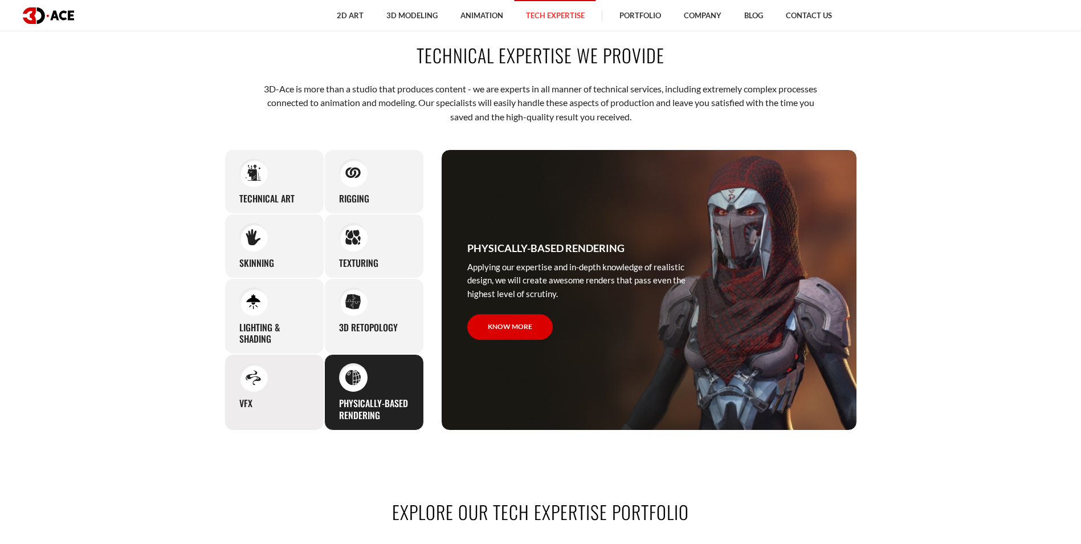
click at [284, 392] on div "VFX Being oriented on creating outstanding content for our clients, we offer vi…" at bounding box center [275, 392] width 100 height 76
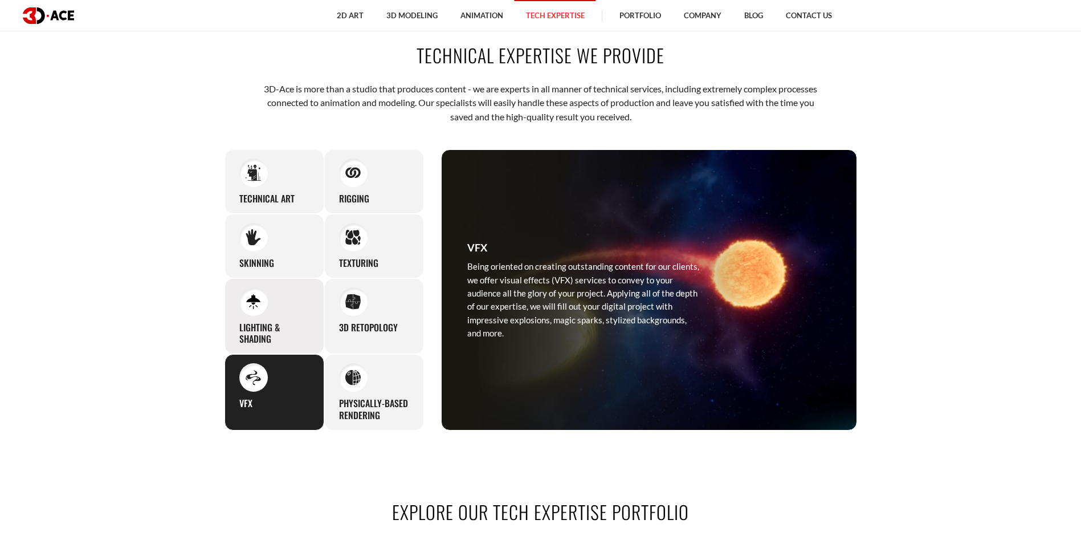
click at [263, 332] on h3 "Lighting & Shading" at bounding box center [274, 333] width 70 height 24
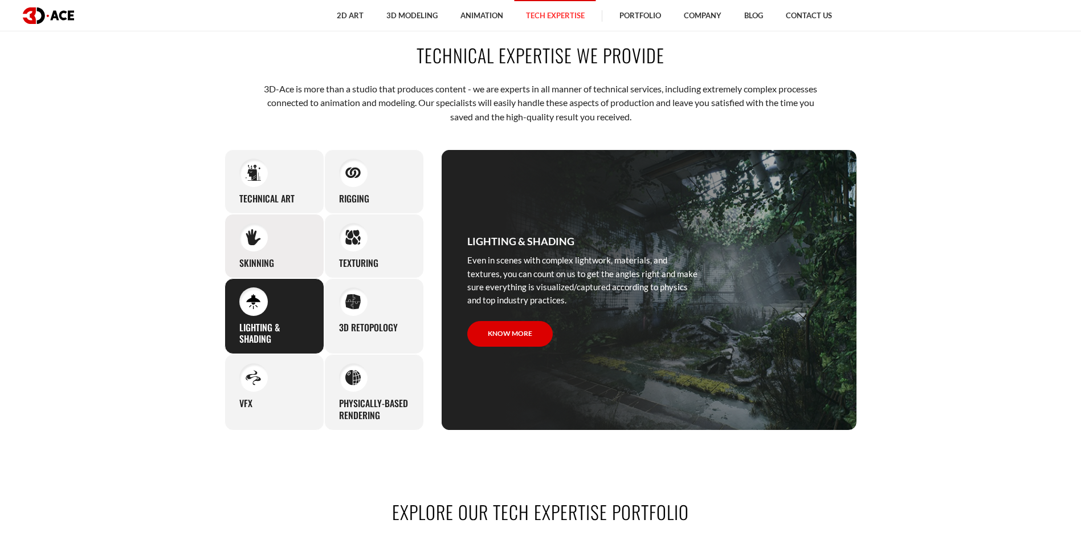
drag, startPoint x: 336, startPoint y: 315, endPoint x: 321, endPoint y: 250, distance: 66.0
click at [336, 314] on div "3D Retopology No 3D model is beyond help, and we will be happy to clean up even…" at bounding box center [374, 316] width 100 height 76
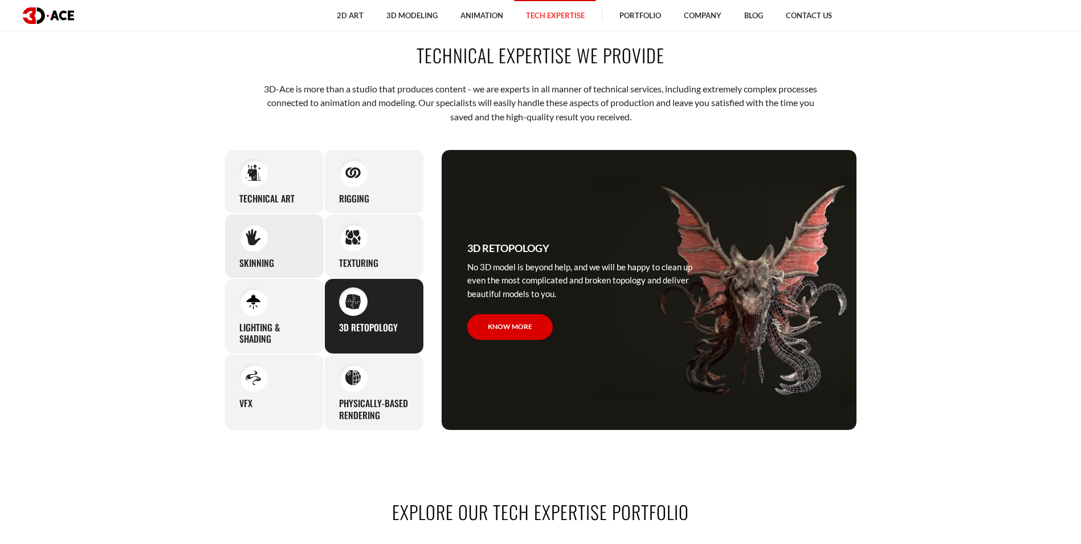
click at [321, 250] on div "Skinning We put great care into skinning even the smallest characters, and the …" at bounding box center [275, 246] width 100 height 64
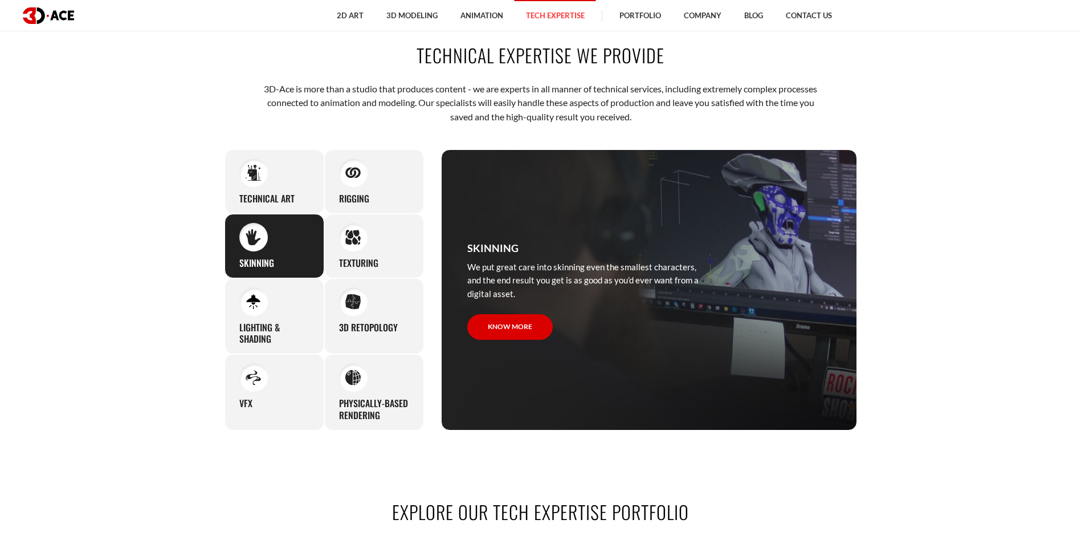
click at [260, 237] on div at bounding box center [253, 237] width 28 height 28
drag, startPoint x: 260, startPoint y: 237, endPoint x: 335, endPoint y: 198, distance: 83.9
click at [308, 199] on div "Technical art Creating complex blueprints, schematics, sketches, and other art …" at bounding box center [275, 181] width 100 height 64
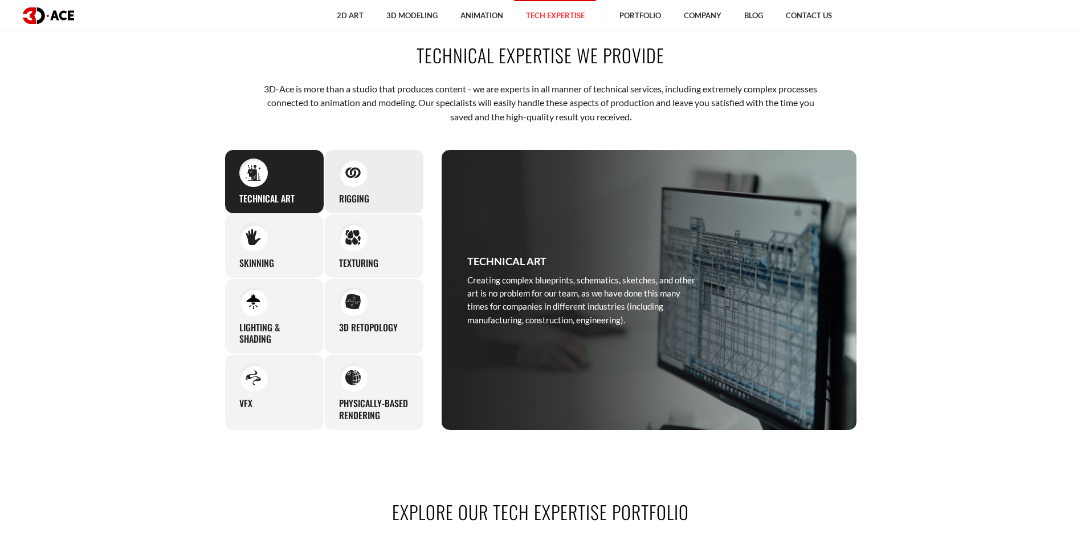
click at [343, 198] on h3 "Rigging" at bounding box center [354, 199] width 30 height 12
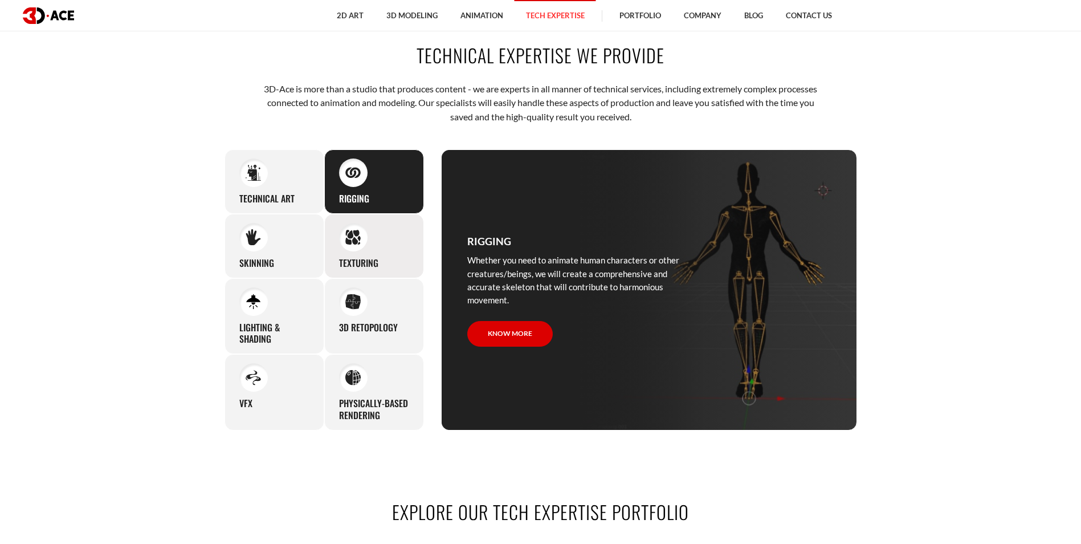
click at [350, 251] on div "Texturing Our team can accommodate a wide range of texturing needs, going for s…" at bounding box center [374, 246] width 100 height 64
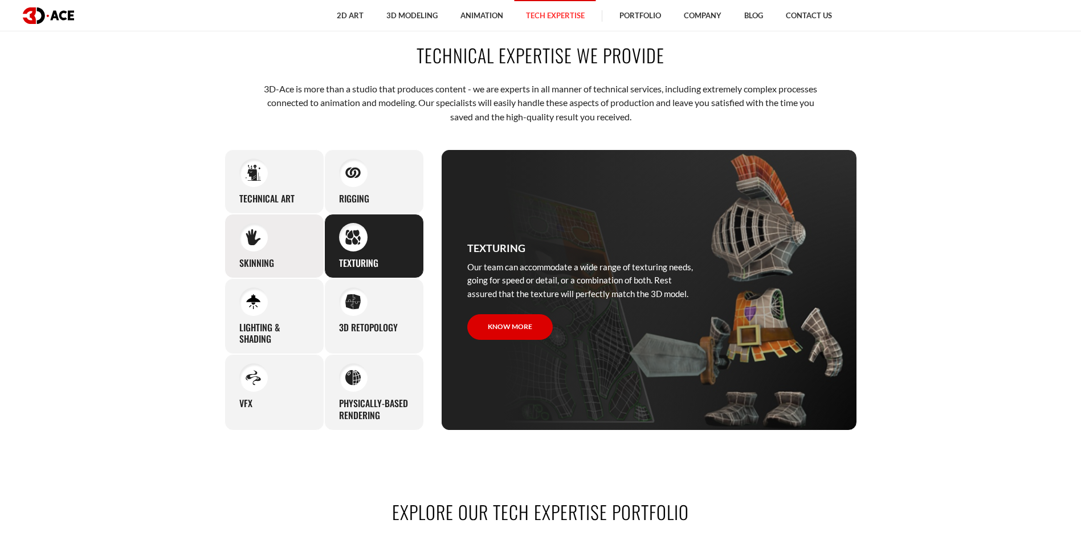
click at [274, 243] on div "Skinning We put great care into skinning even the smallest characters, and the …" at bounding box center [275, 246] width 100 height 64
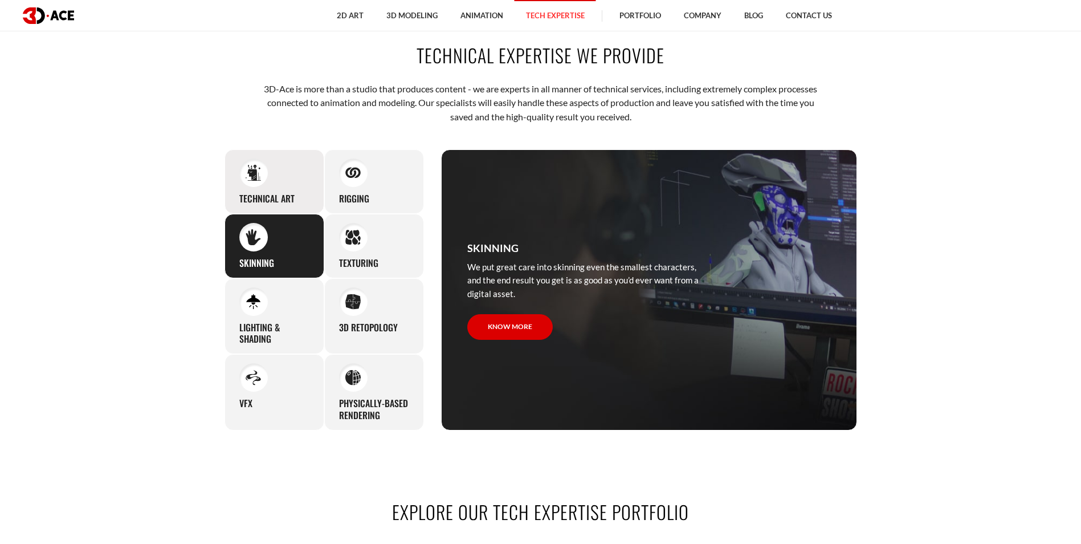
click at [266, 190] on div "Technical art Creating complex blueprints, schematics, sketches, and other art …" at bounding box center [275, 181] width 100 height 64
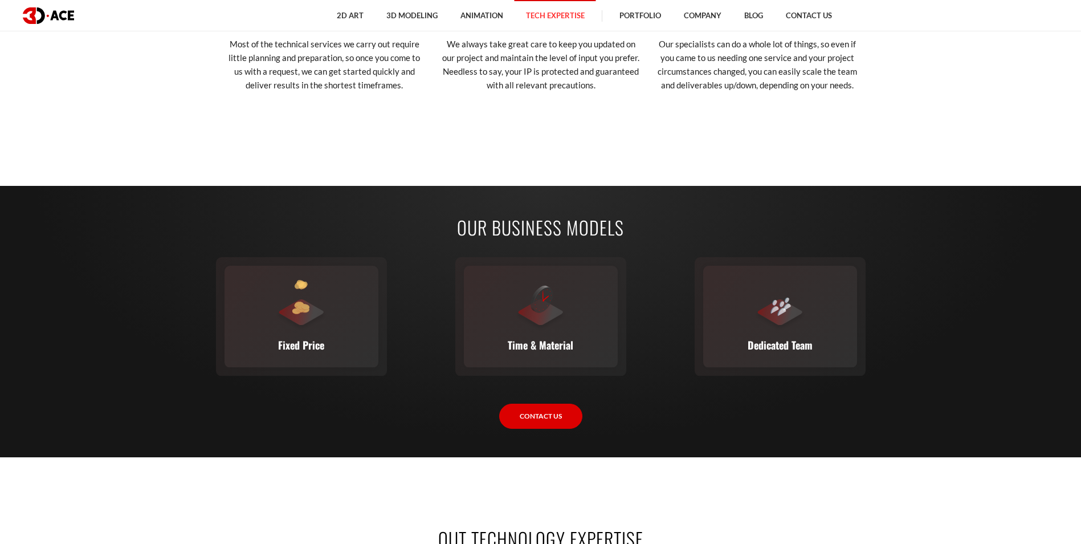
scroll to position [1710, 0]
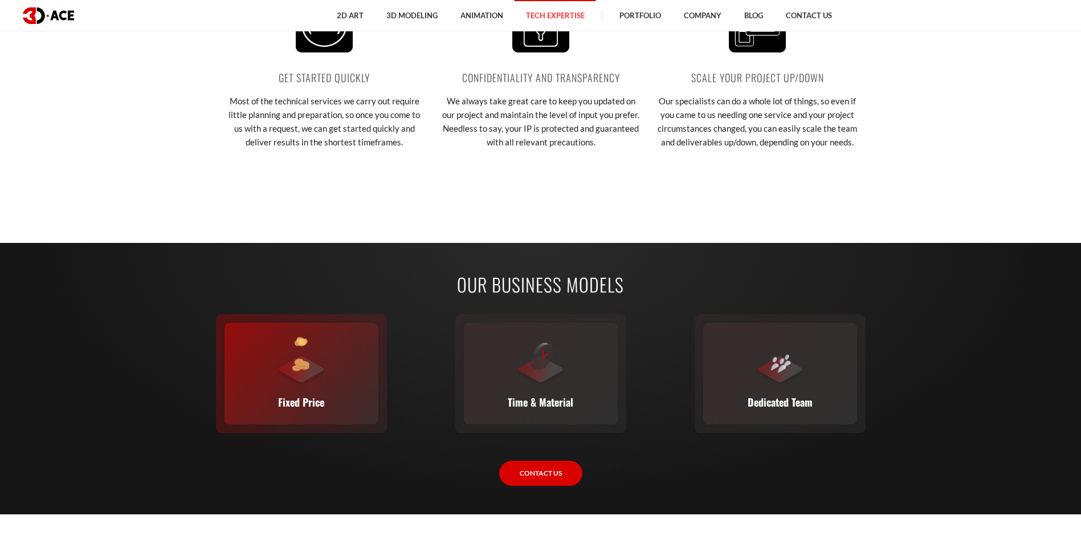
click at [281, 352] on div at bounding box center [301, 362] width 51 height 51
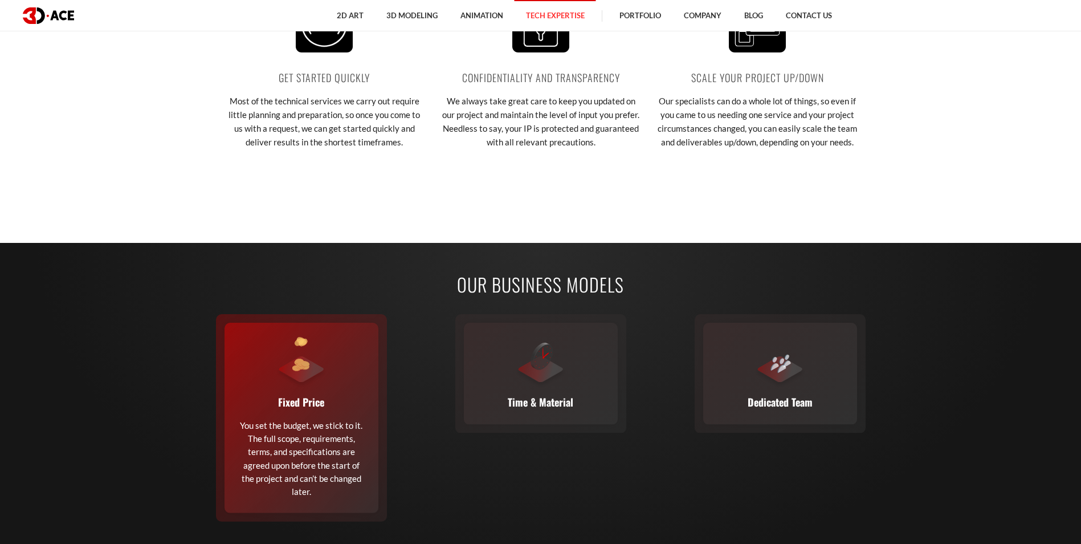
click at [313, 361] on div at bounding box center [301, 362] width 51 height 51
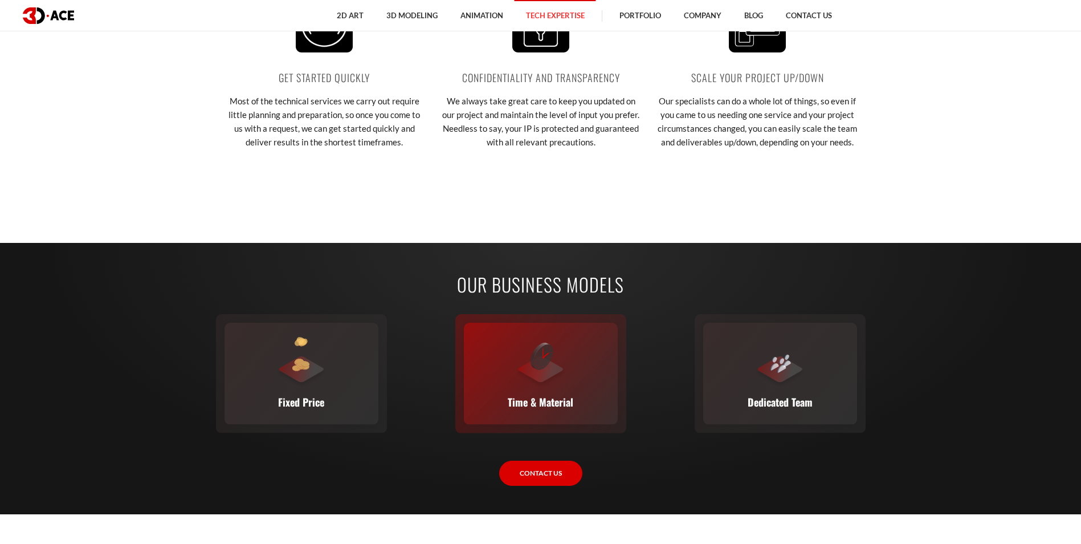
click at [545, 360] on img at bounding box center [542, 355] width 23 height 27
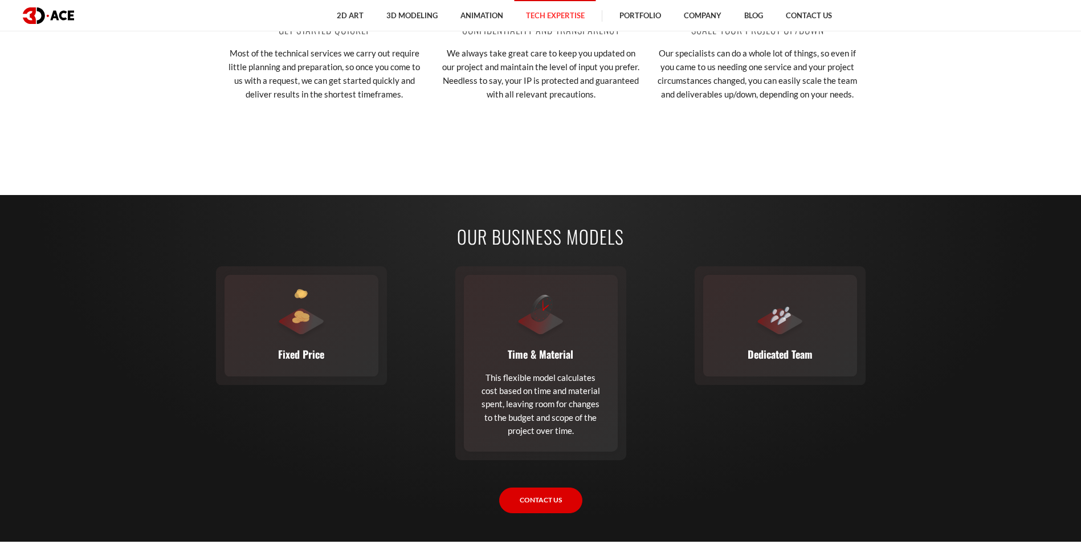
scroll to position [1824, 0]
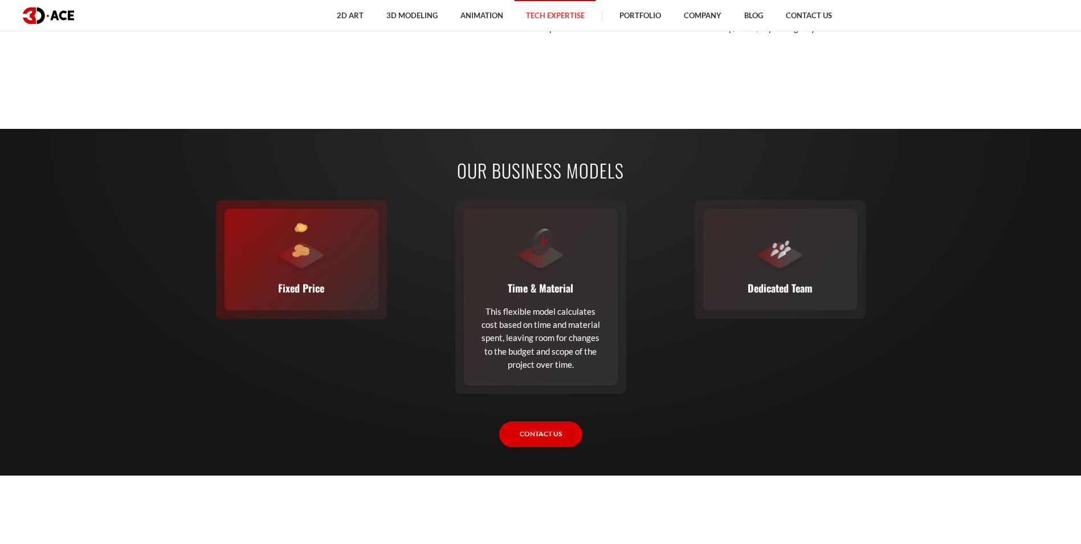
click at [293, 282] on p "Fixed Price" at bounding box center [301, 288] width 46 height 16
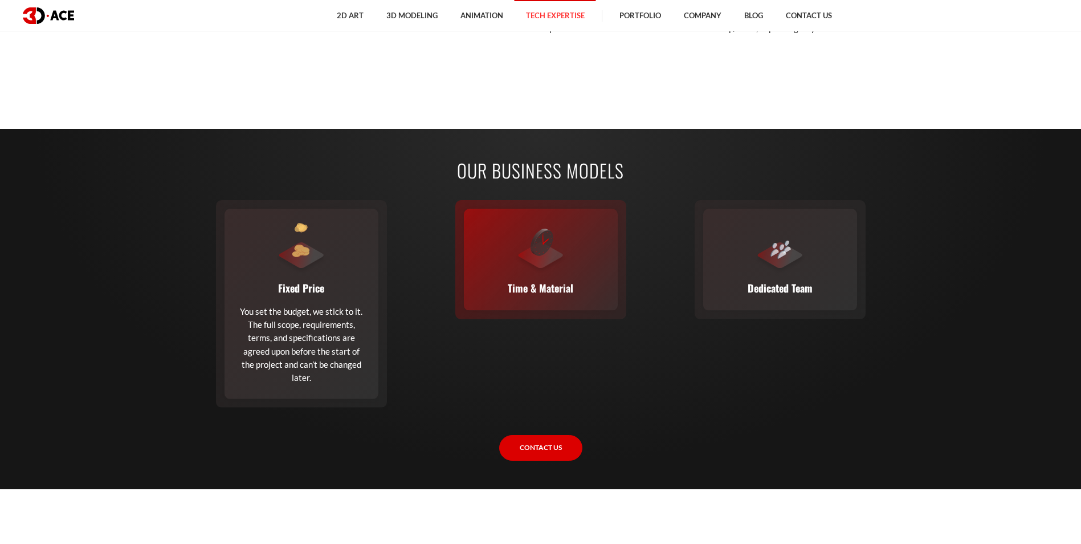
click at [512, 282] on p "Time & Material" at bounding box center [541, 288] width 66 height 16
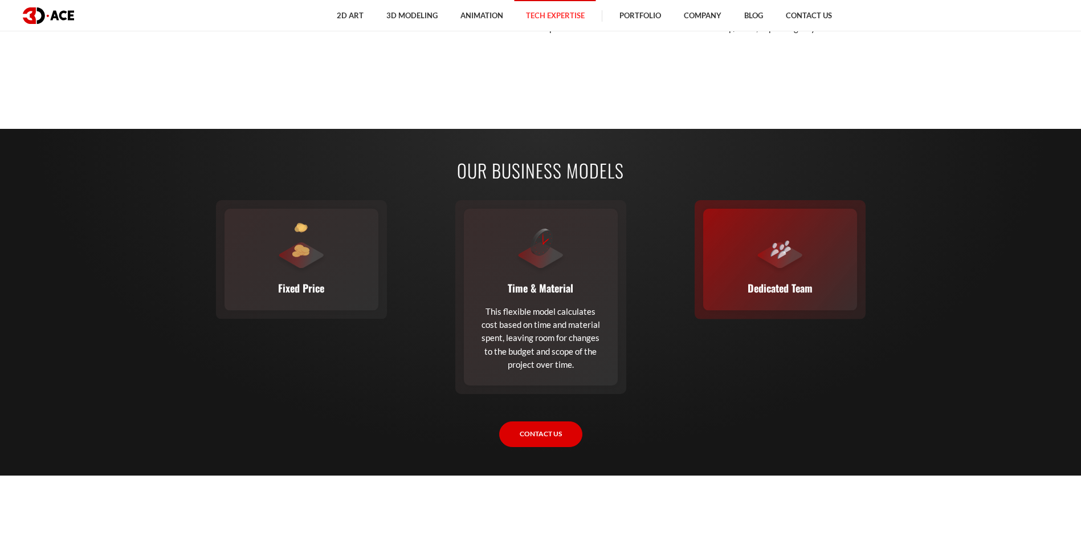
click at [719, 271] on div "Dedicated Team A complete team (or a single expert from our staff) joins your e…" at bounding box center [780, 259] width 154 height 101
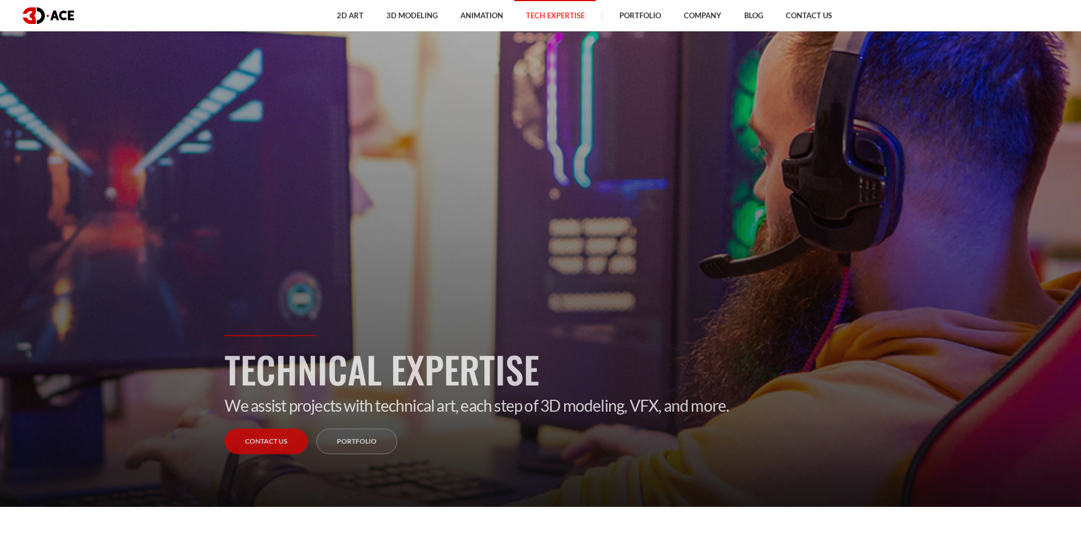
scroll to position [57, 0]
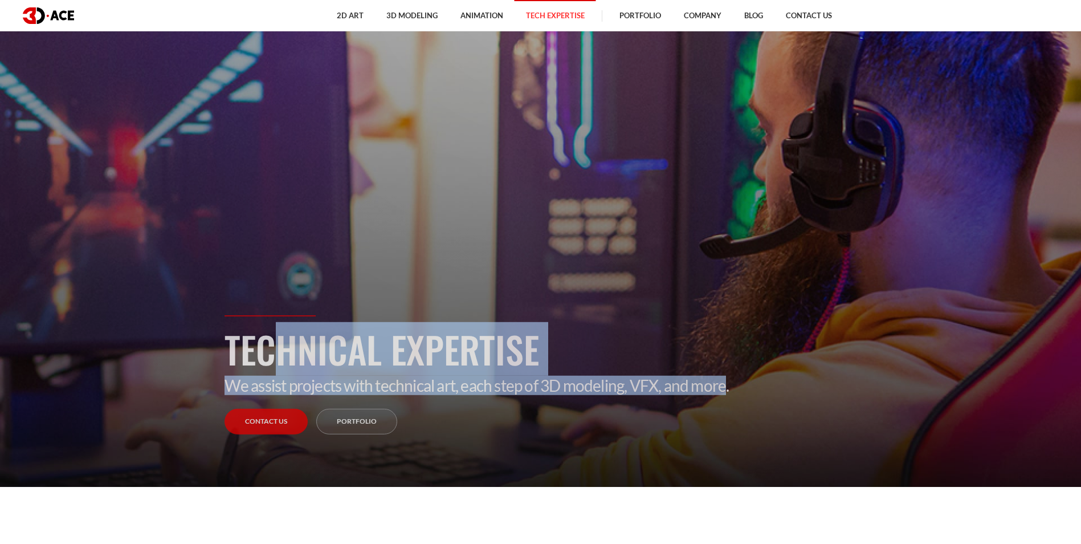
drag, startPoint x: 731, startPoint y: 392, endPoint x: 230, endPoint y: 359, distance: 501.4
click at [230, 359] on div "Technical Expertise We assist projects with technical art, each step of 3D mode…" at bounding box center [541, 408] width 650 height 187
copy div "Technical Expertise We assist projects with technical art, each step of 3D mode…"
click at [433, 364] on h1 "Technical Expertise" at bounding box center [541, 349] width 633 height 54
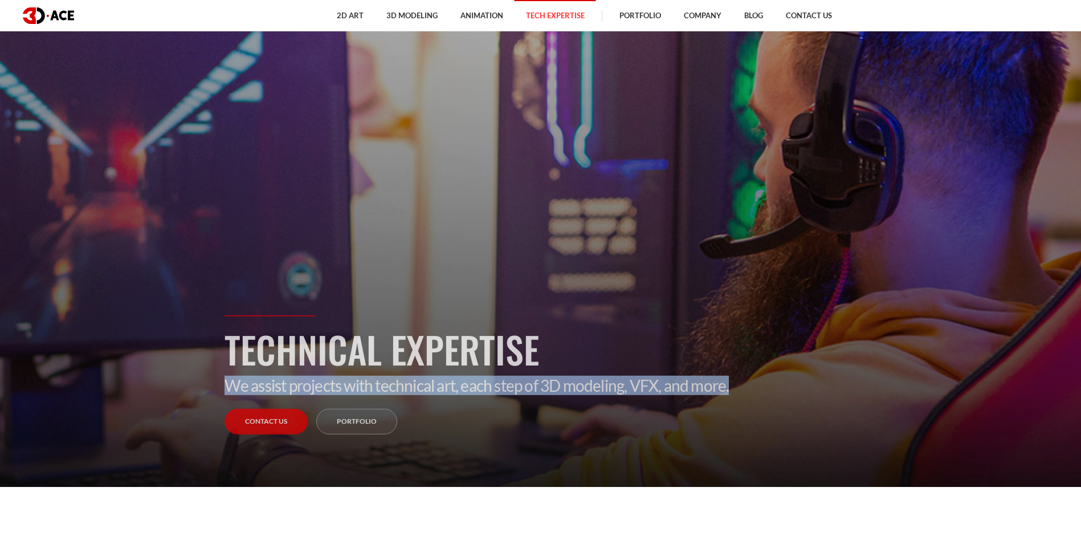
drag, startPoint x: 736, startPoint y: 390, endPoint x: 218, endPoint y: 395, distance: 518.6
click at [218, 395] on div "Technical Expertise We assist projects with technical art, each step of 3D mode…" at bounding box center [541, 408] width 650 height 187
copy p "We assist projects with technical art, each step of 3D modeling, VFX, and more."
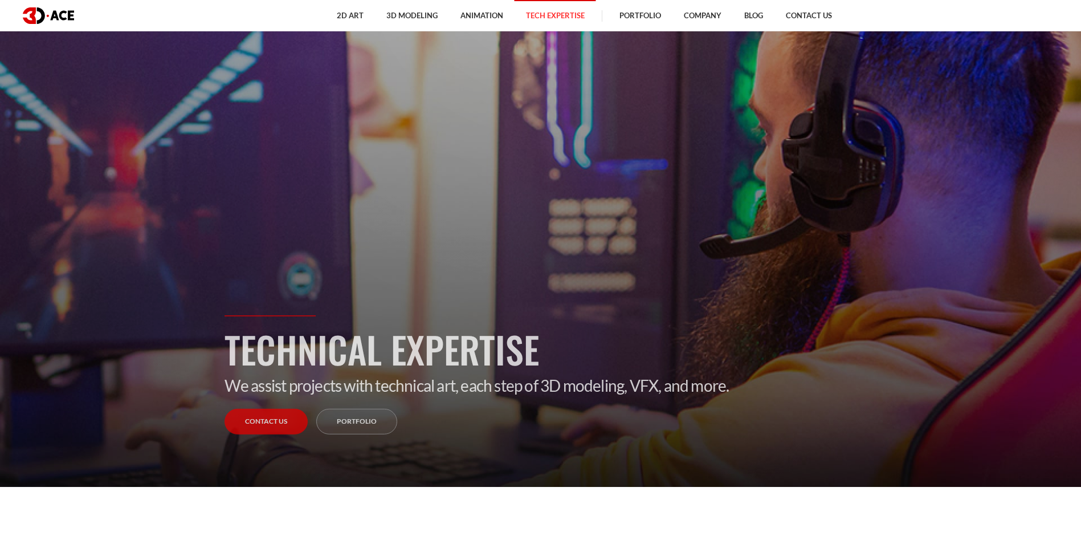
click at [469, 457] on div "Technical Expertise We assist projects with technical art, each step of 3D mode…" at bounding box center [541, 408] width 650 height 187
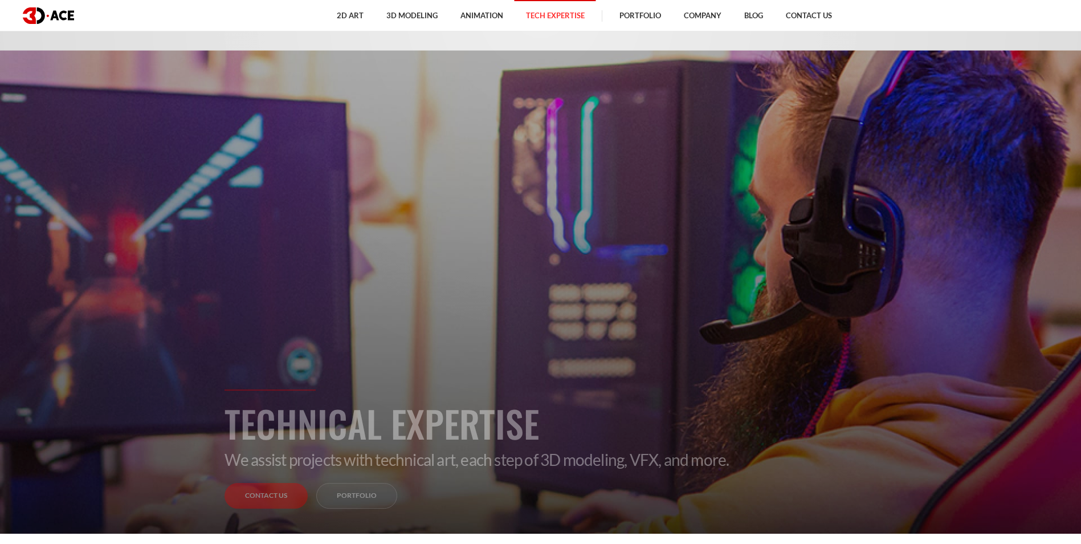
scroll to position [0, 0]
